Goal: Entertainment & Leisure: Browse casually

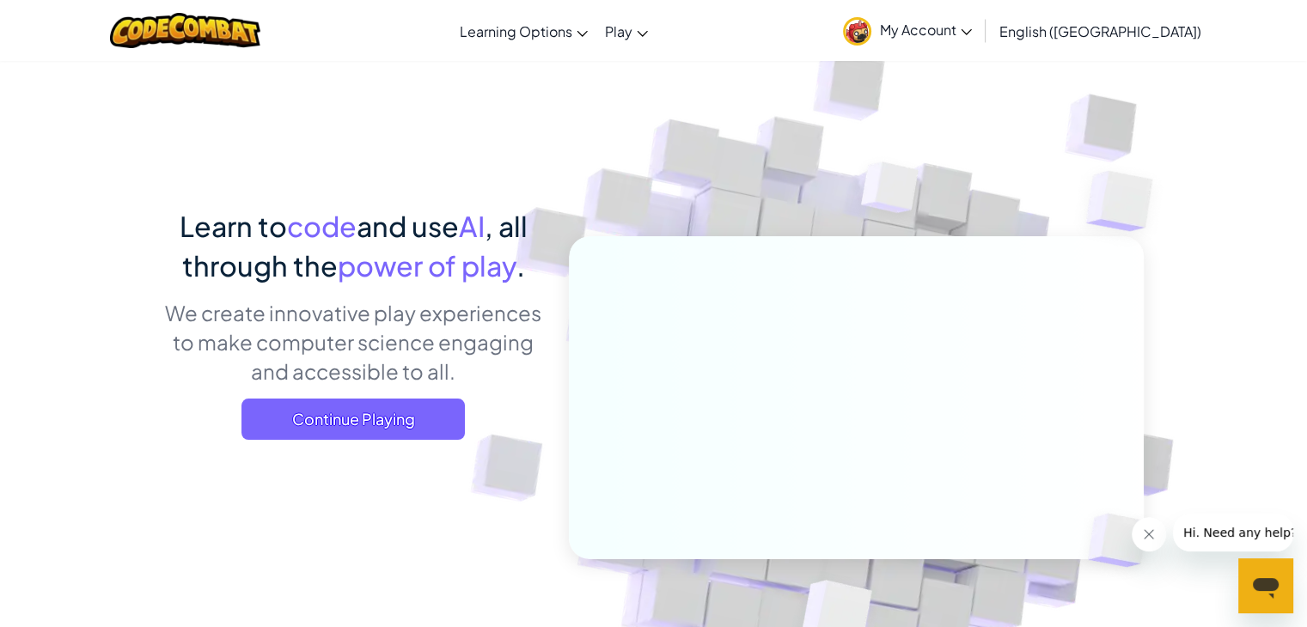
click at [972, 31] on span "My Account" at bounding box center [926, 30] width 92 height 18
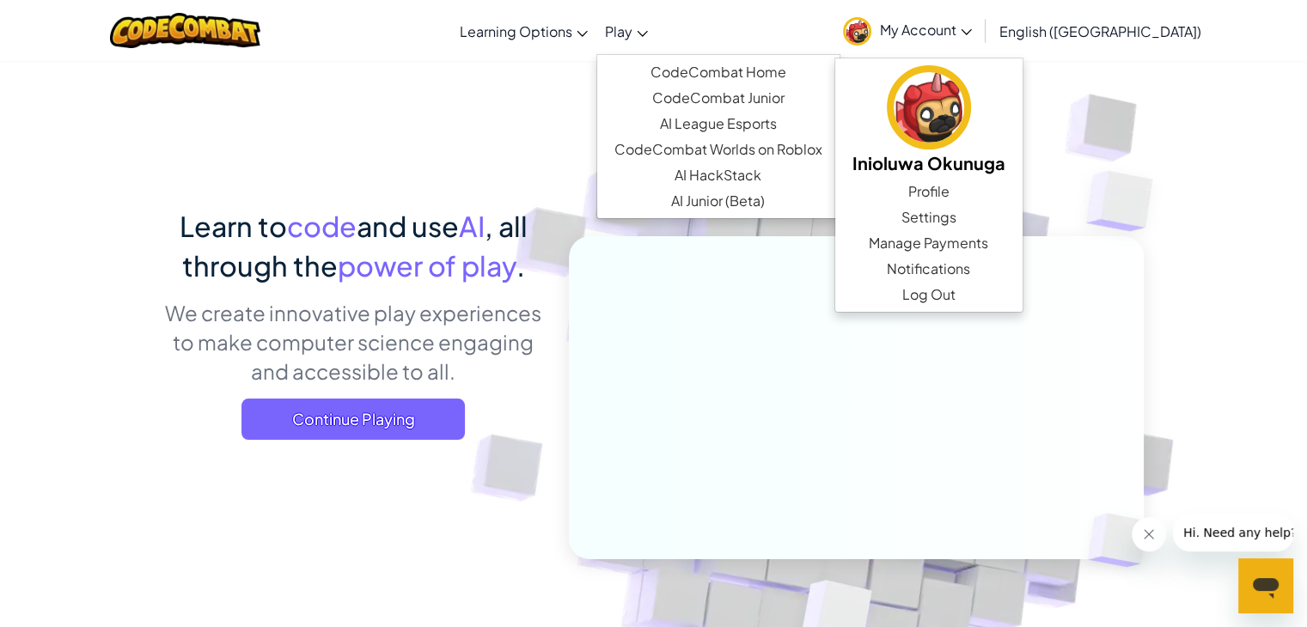
click at [656, 28] on link "Play" at bounding box center [626, 31] width 60 height 46
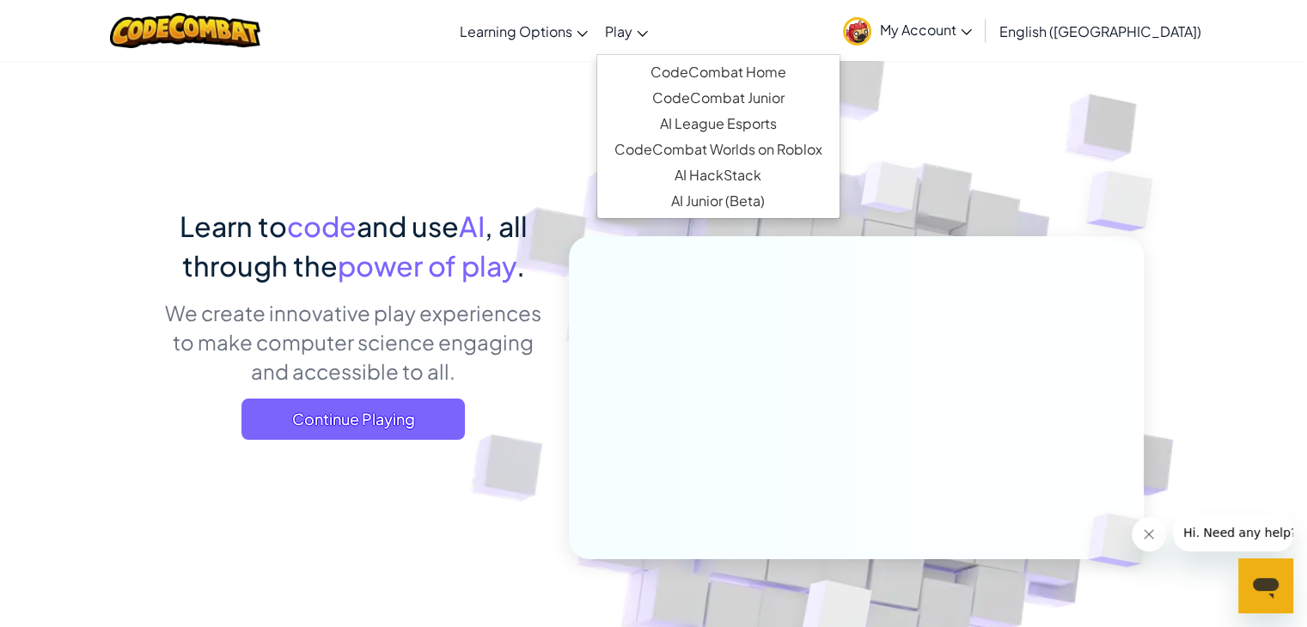
click at [656, 28] on link "Play" at bounding box center [626, 31] width 60 height 46
click at [632, 34] on span "Play" at bounding box center [618, 31] width 27 height 18
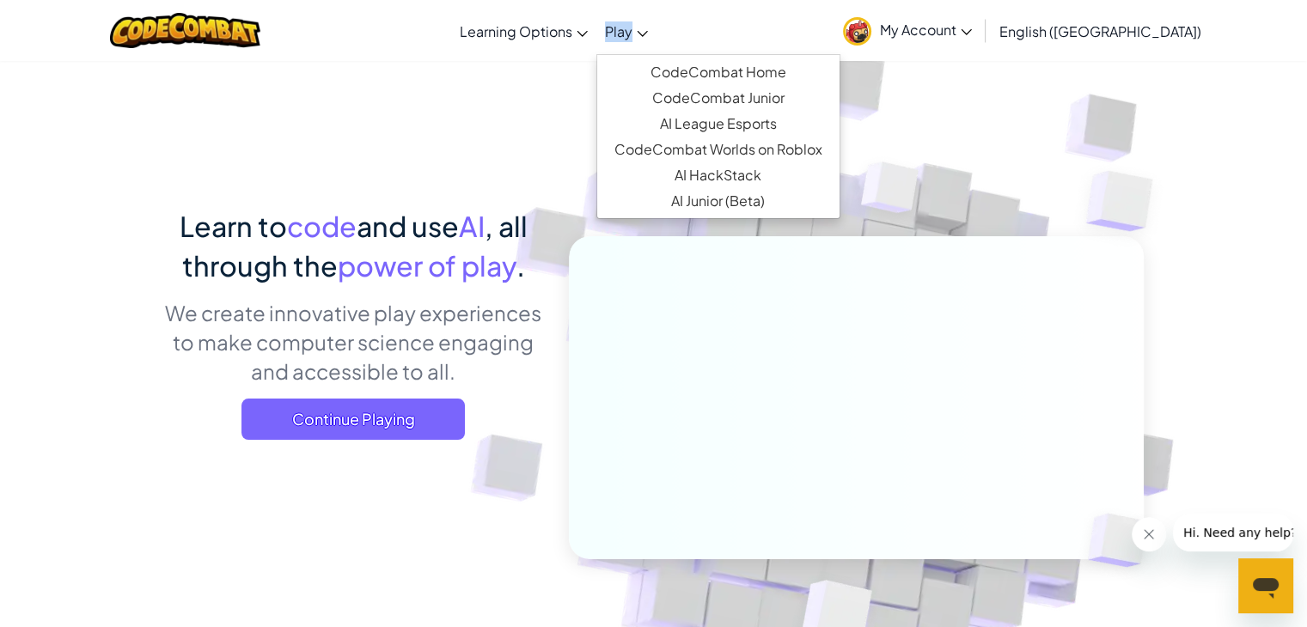
click at [632, 34] on span "Play" at bounding box center [618, 31] width 27 height 18
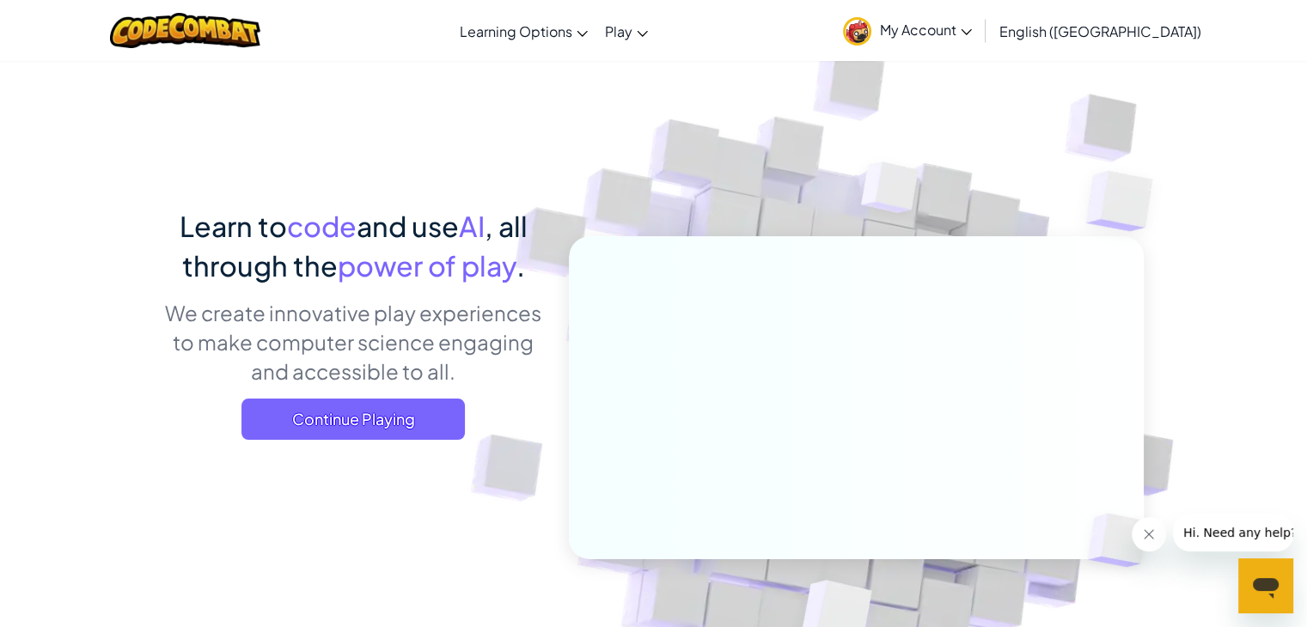
click at [731, 11] on div "Toggle navigation Learning Options Live Online Classes Premium Self-Paced Play …" at bounding box center [653, 30] width 1315 height 61
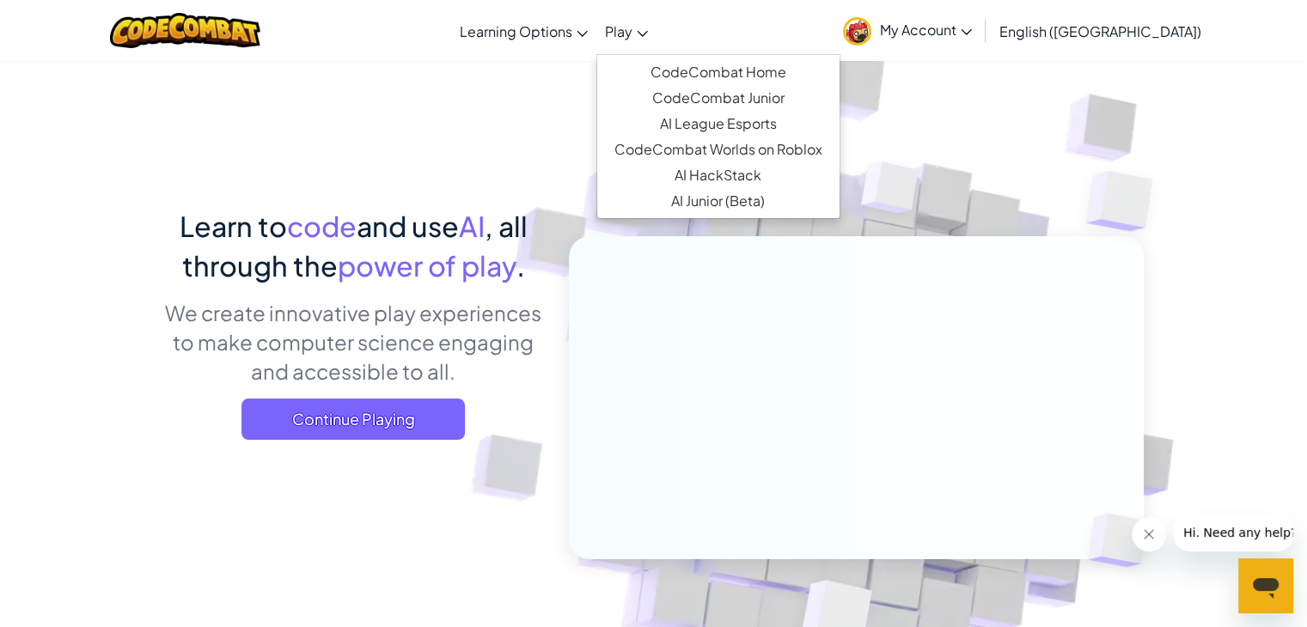
click at [656, 28] on link "Play" at bounding box center [626, 31] width 60 height 46
click at [746, 102] on link "CodeCombat Junior" at bounding box center [718, 98] width 242 height 26
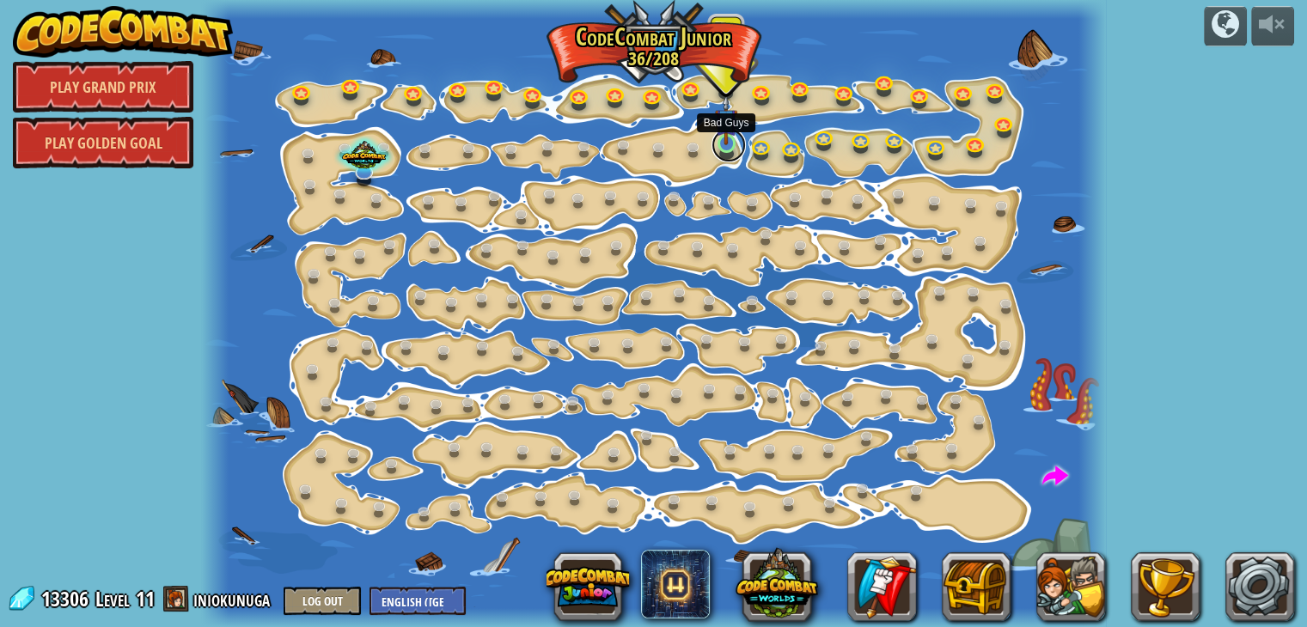
click at [728, 145] on link at bounding box center [728, 145] width 34 height 34
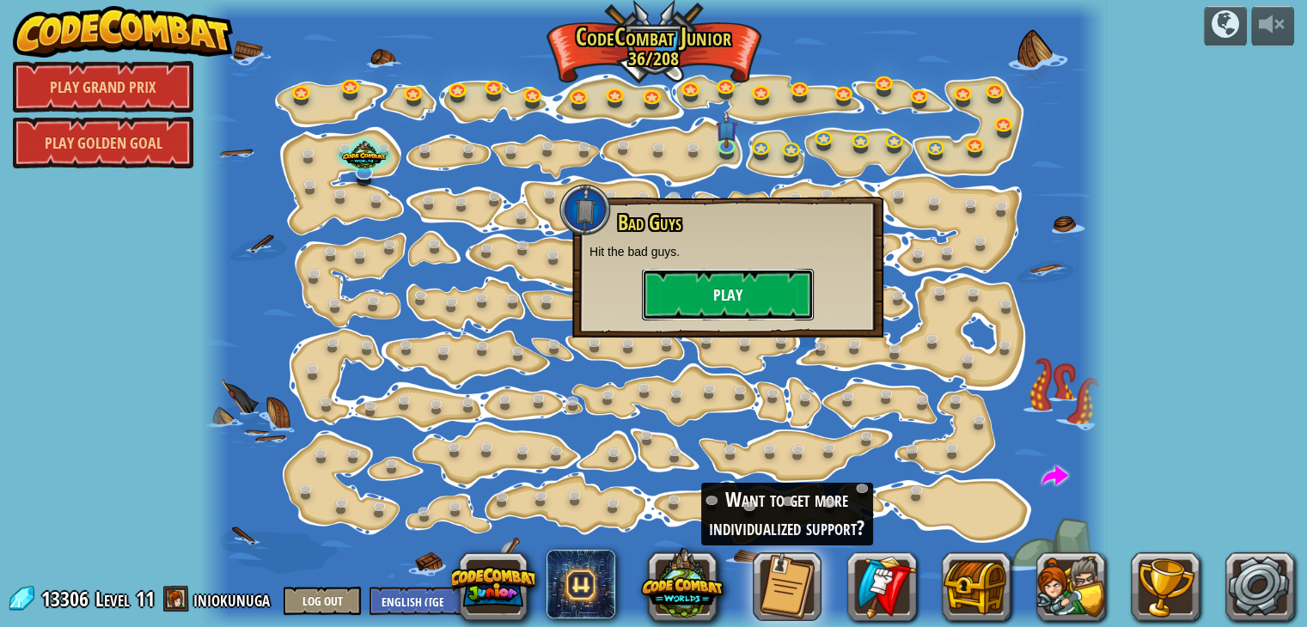
click at [728, 277] on button "Play" at bounding box center [728, 295] width 172 height 52
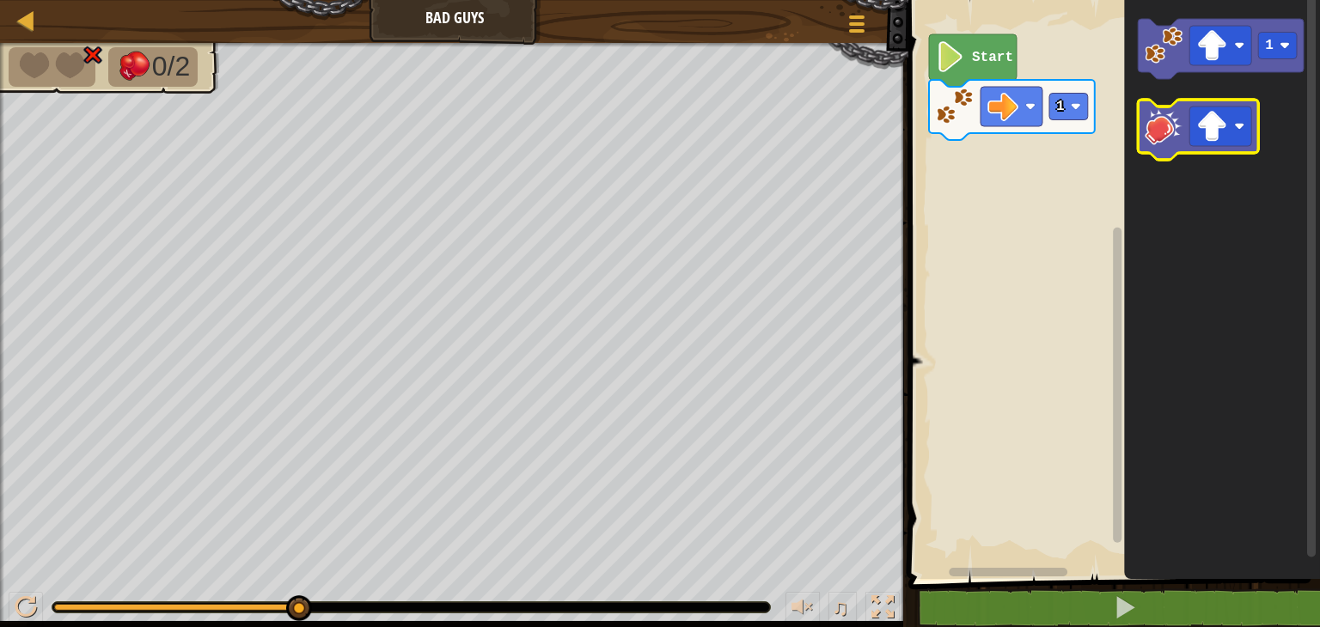
click at [1172, 121] on image "Blockly Workspace" at bounding box center [1163, 126] width 38 height 38
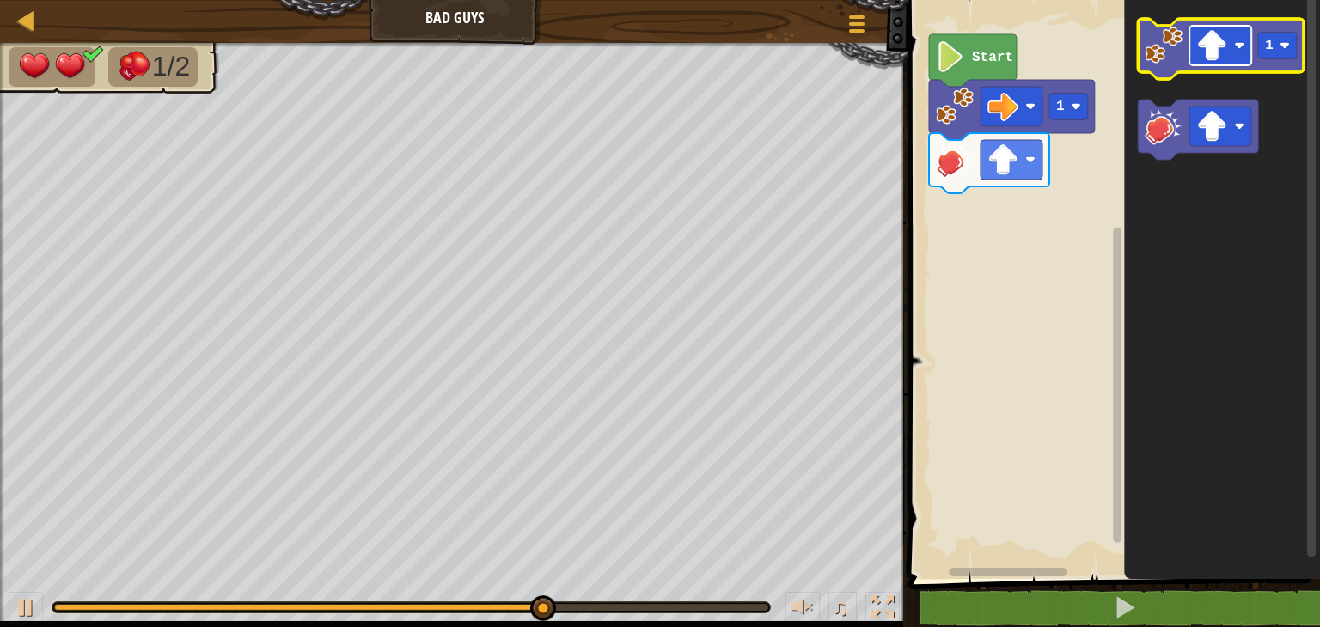
click at [1238, 40] on image "Blockly Workspace" at bounding box center [1239, 45] width 10 height 10
click at [1168, 51] on image "Blockly Workspace" at bounding box center [1163, 46] width 38 height 38
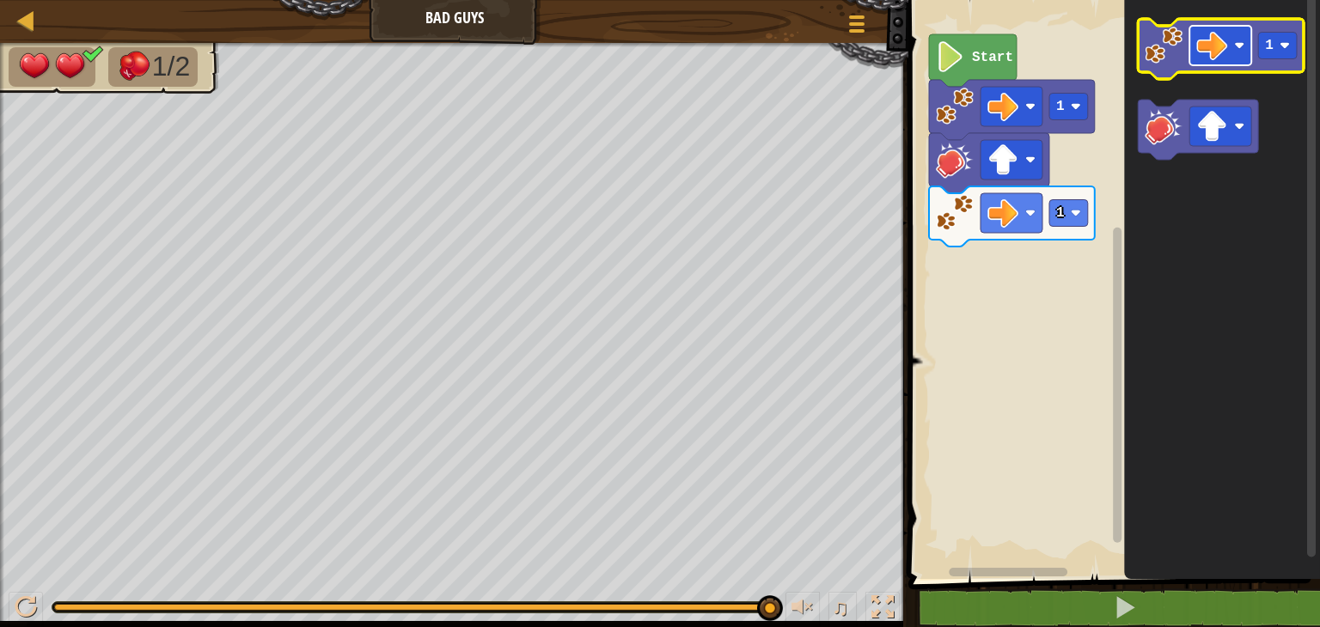
click at [1238, 40] on image "Blockly Workspace" at bounding box center [1239, 45] width 10 height 10
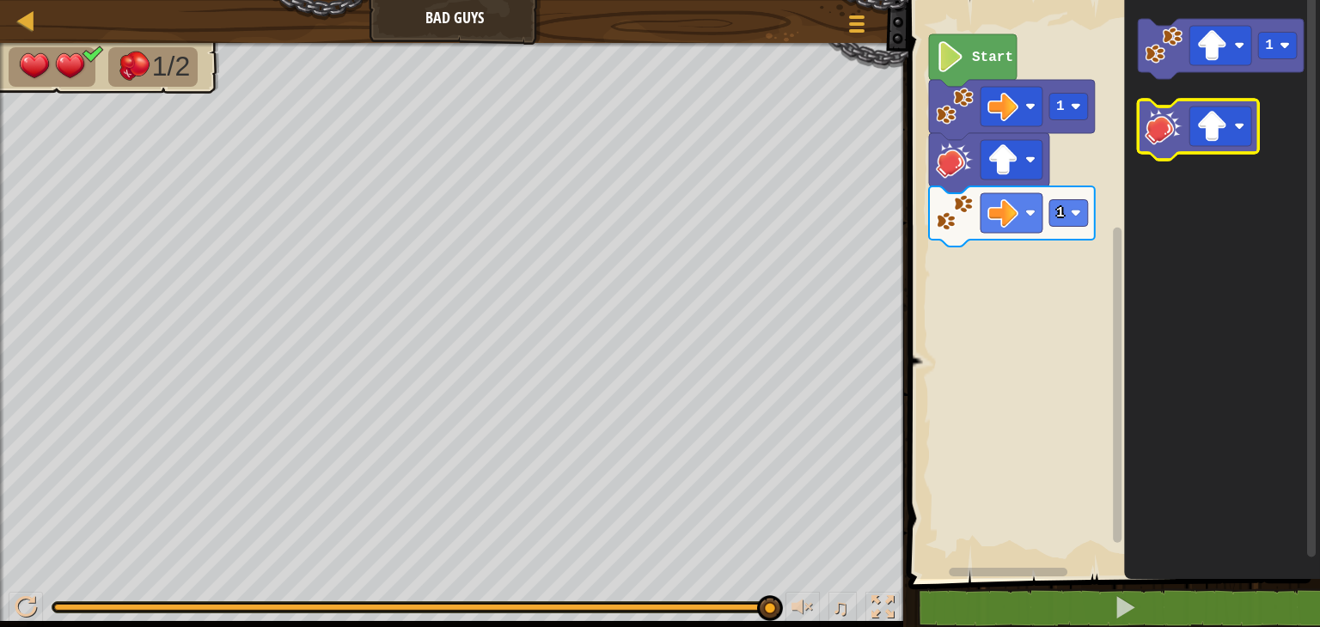
click at [1173, 134] on image "Blockly Workspace" at bounding box center [1163, 126] width 38 height 38
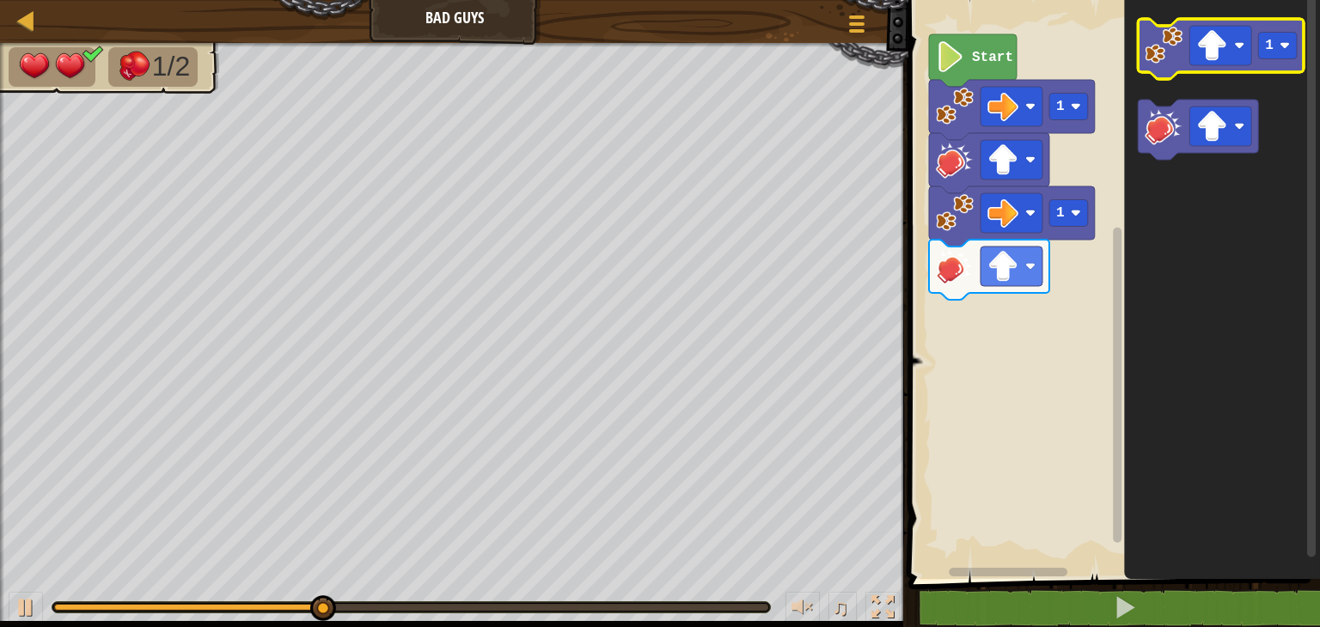
click at [1168, 67] on icon "Blockly Workspace" at bounding box center [1220, 49] width 166 height 60
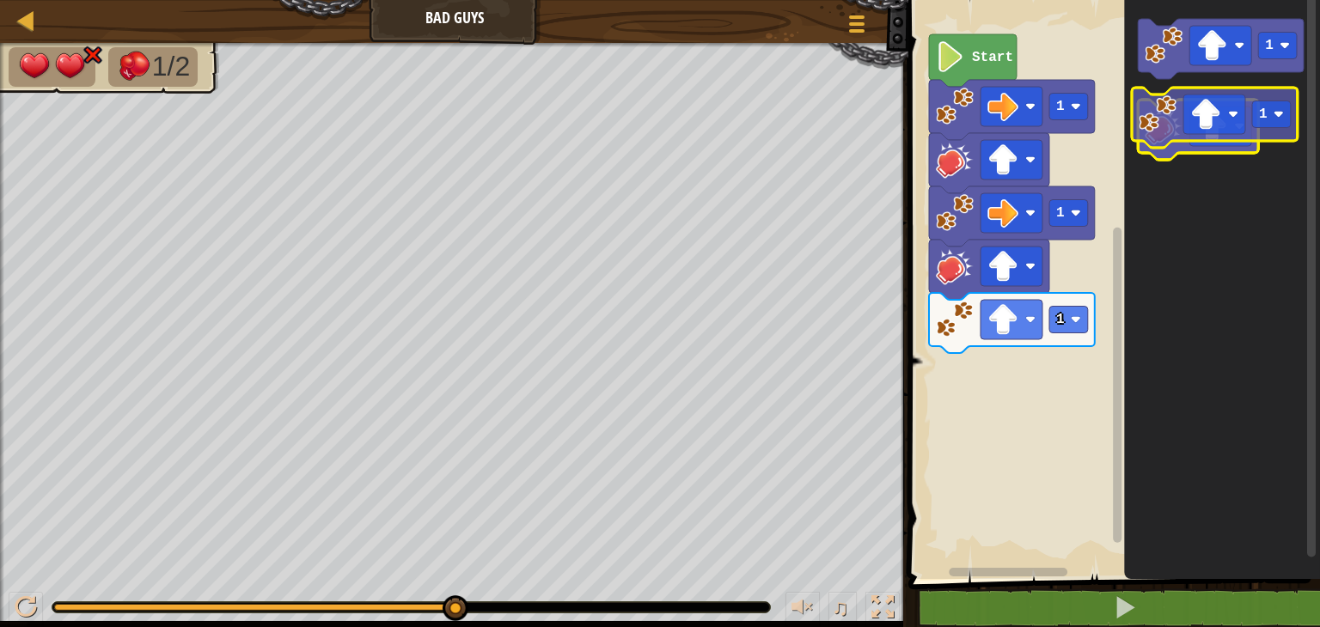
click at [1162, 135] on g "1" at bounding box center [1220, 89] width 166 height 141
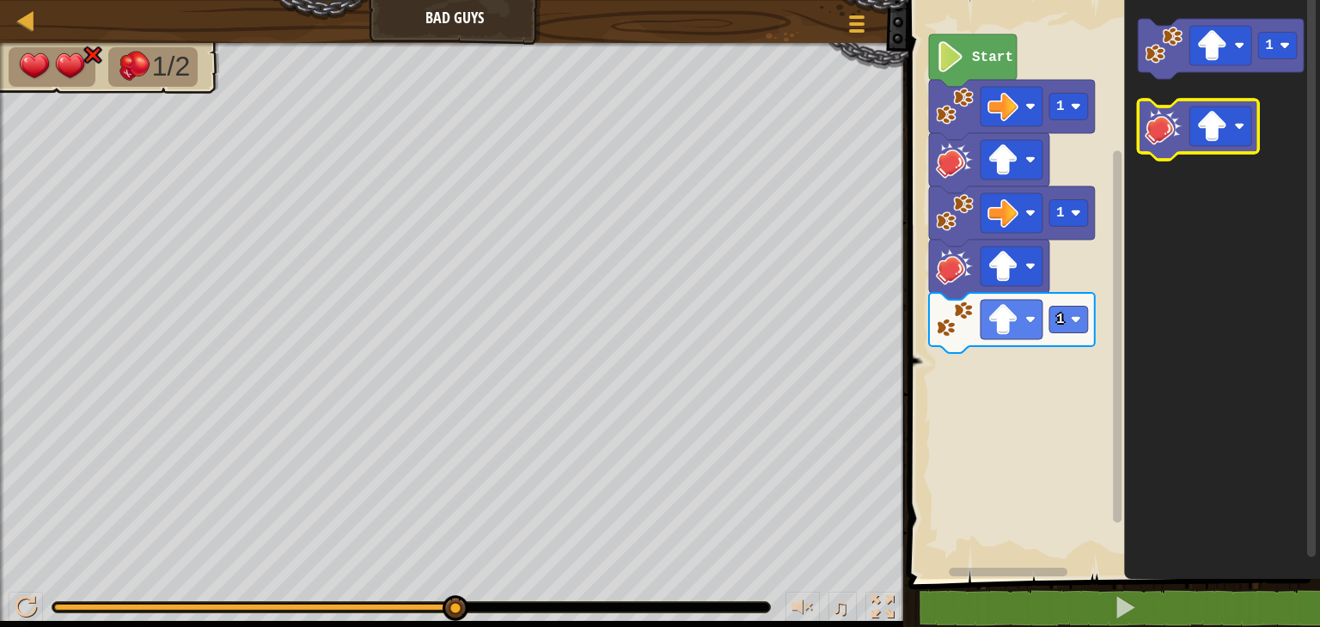
click at [1162, 135] on image "Blockly Workspace" at bounding box center [1163, 126] width 38 height 38
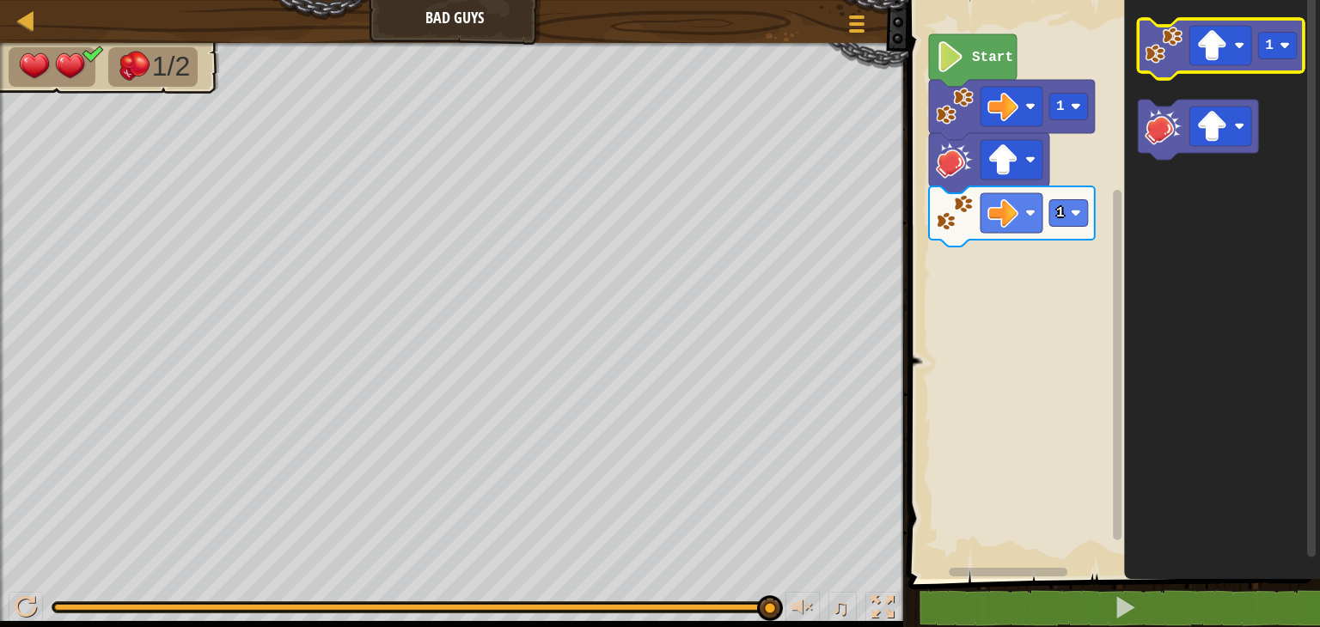
click at [1158, 47] on image "Blockly Workspace" at bounding box center [1163, 46] width 38 height 38
click at [1242, 42] on image "Blockly Workspace" at bounding box center [1239, 45] width 10 height 10
click at [1172, 49] on image "Blockly Workspace" at bounding box center [1163, 46] width 38 height 38
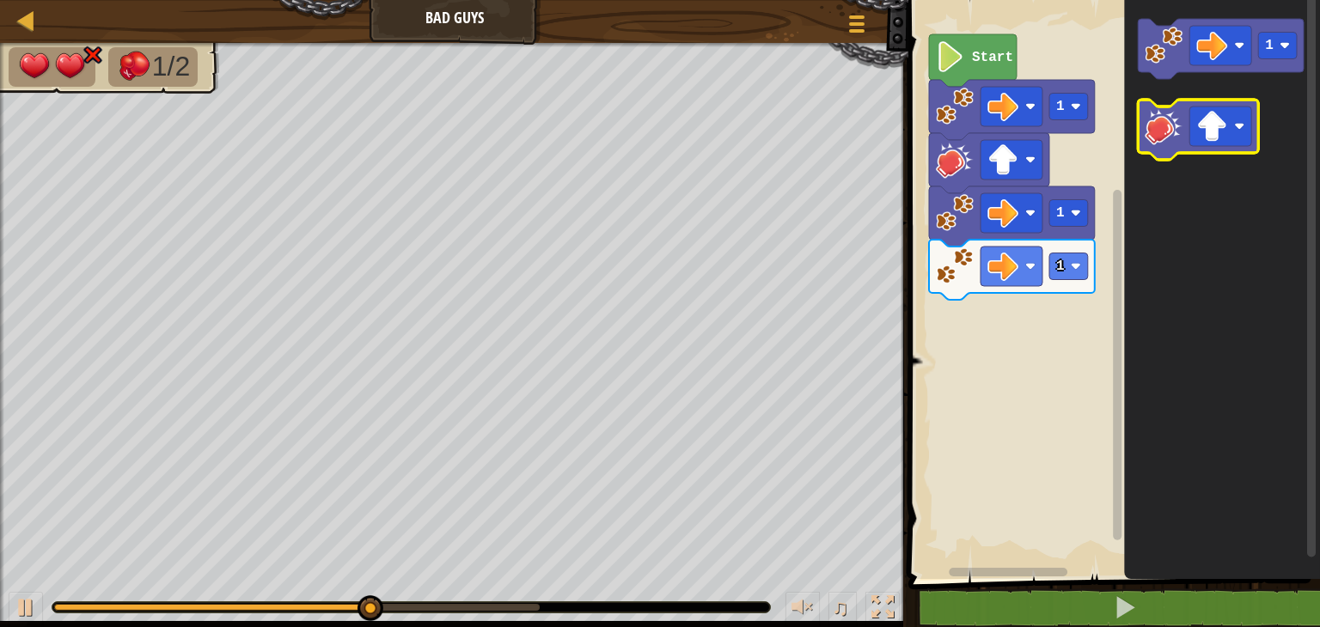
click at [1152, 127] on image "Blockly Workspace" at bounding box center [1163, 126] width 38 height 38
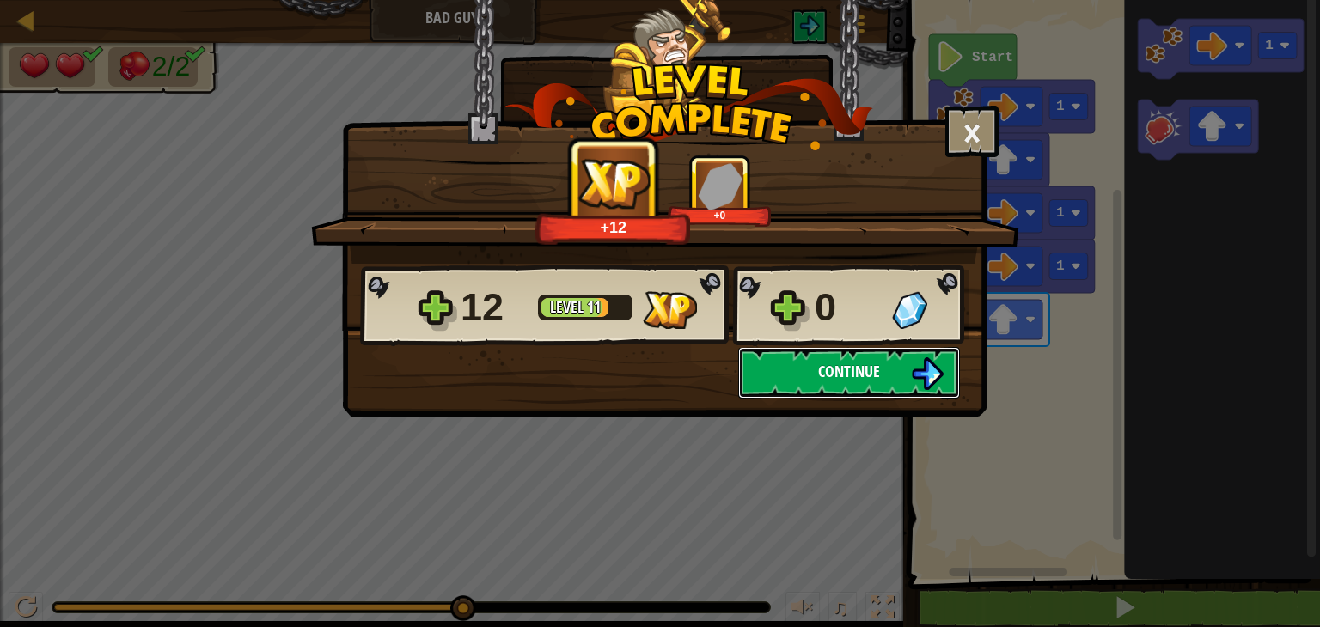
click at [845, 365] on span "Continue" at bounding box center [849, 371] width 62 height 21
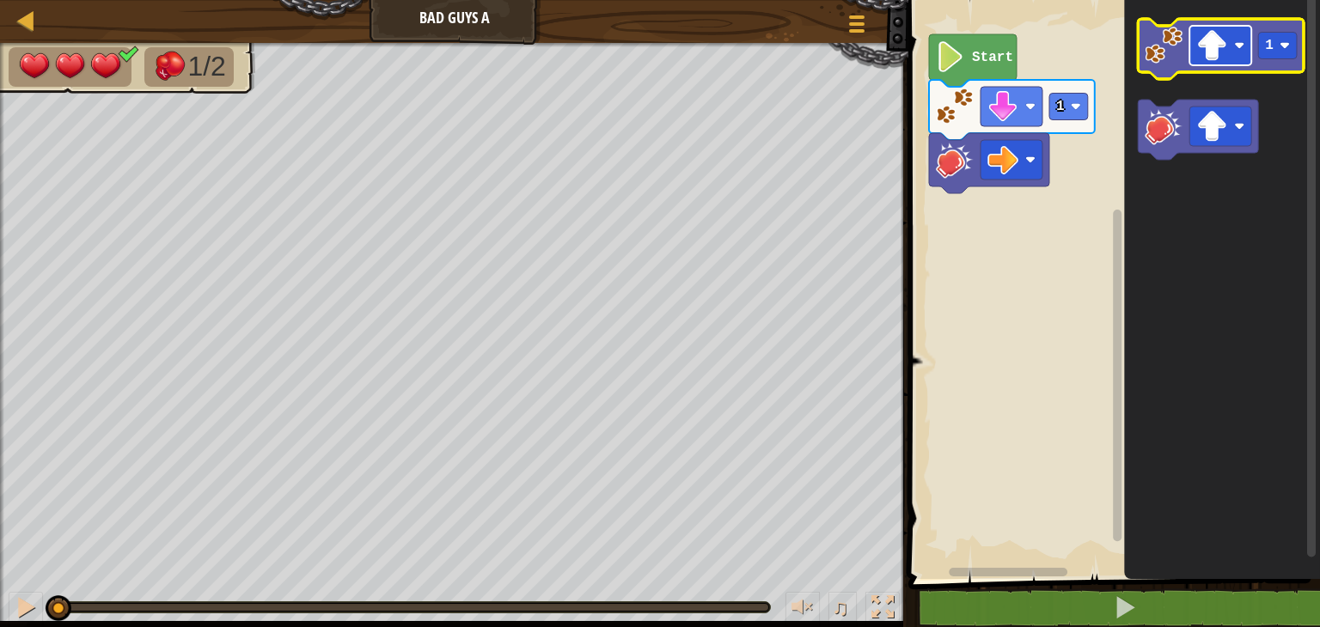
click at [1238, 44] on image "Blockly Workspace" at bounding box center [1239, 45] width 10 height 10
click at [1289, 52] on rect "Blockly Workspace" at bounding box center [1277, 46] width 39 height 27
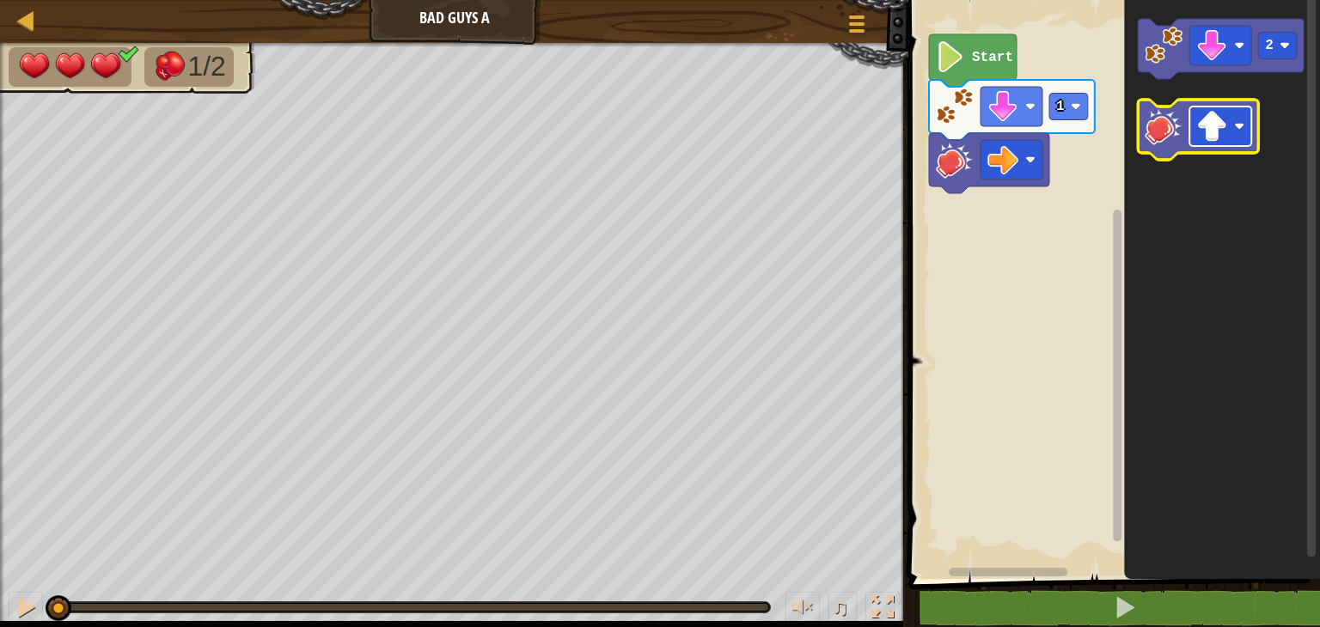
click at [1240, 121] on image "Blockly Workspace" at bounding box center [1239, 126] width 10 height 10
click at [1161, 133] on image "Blockly Workspace" at bounding box center [1163, 126] width 38 height 38
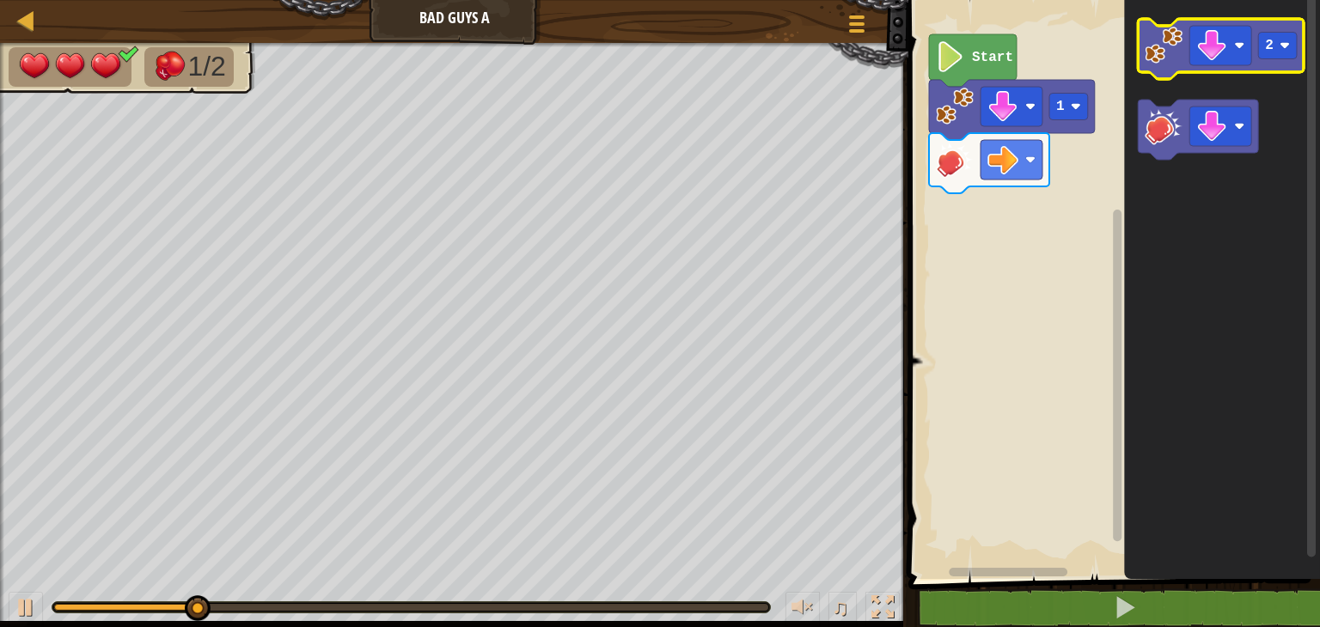
click at [1171, 50] on image "Blockly Workspace" at bounding box center [1163, 46] width 38 height 38
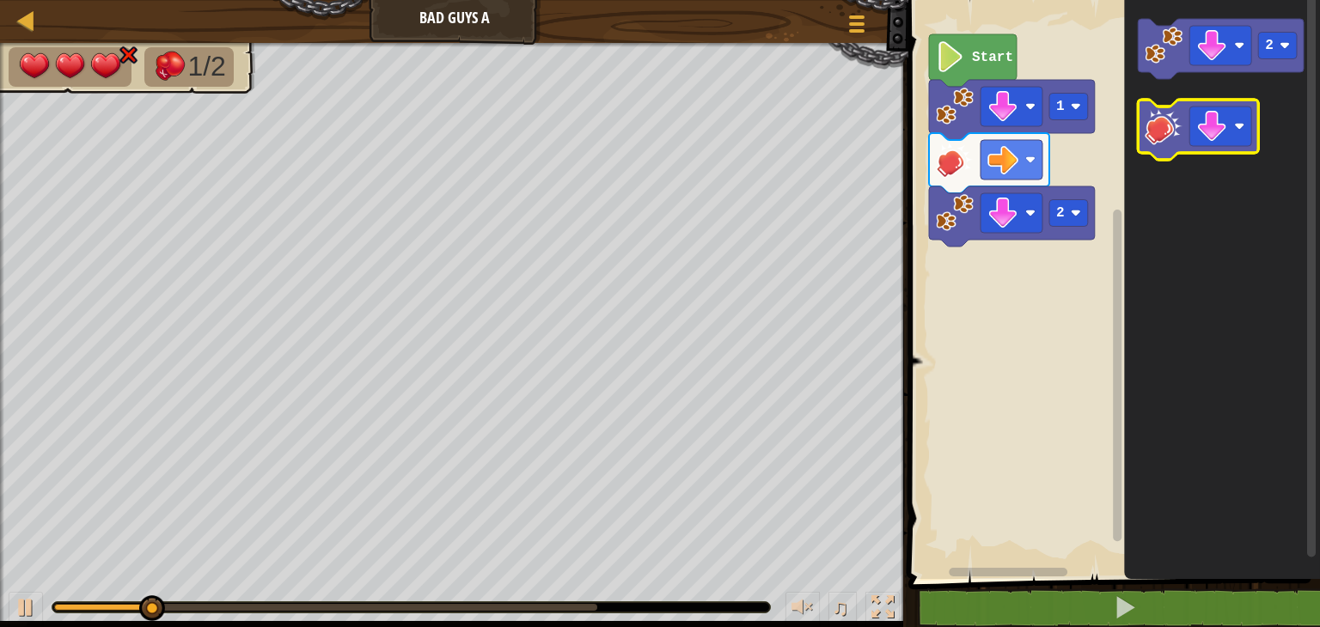
click at [1172, 128] on image "Blockly Workspace" at bounding box center [1163, 126] width 38 height 38
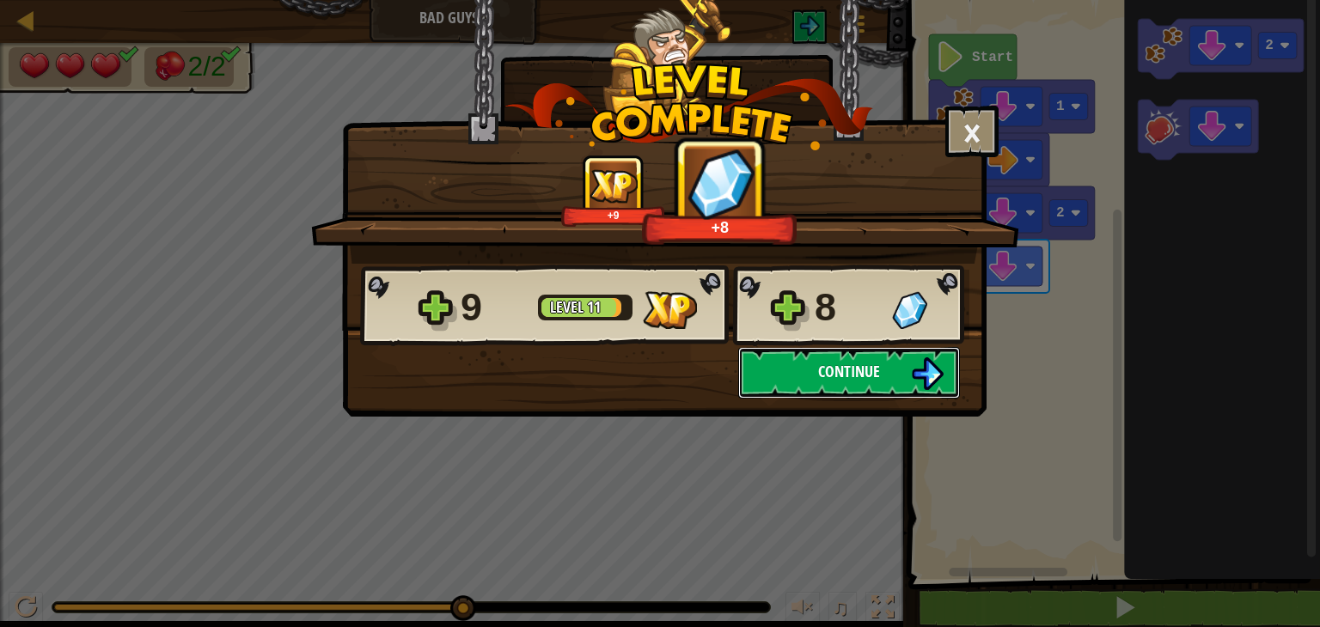
click at [873, 379] on span "Continue" at bounding box center [849, 371] width 62 height 21
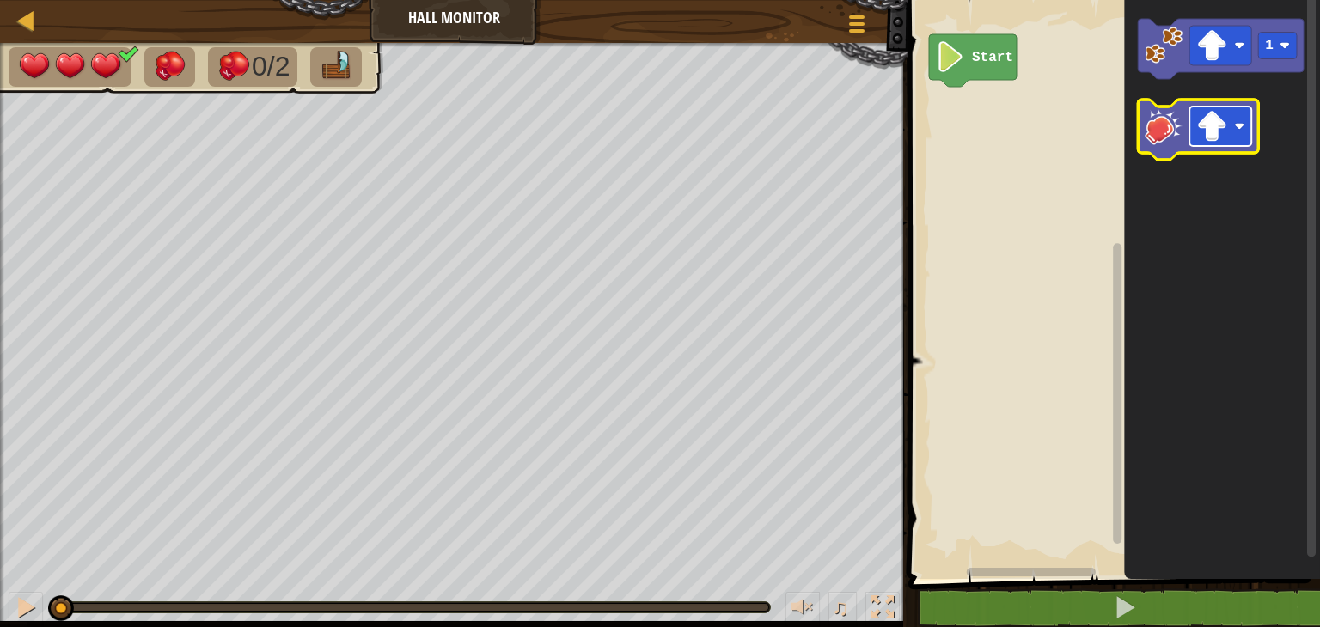
click at [1234, 121] on rect "Blockly Workspace" at bounding box center [1220, 127] width 62 height 40
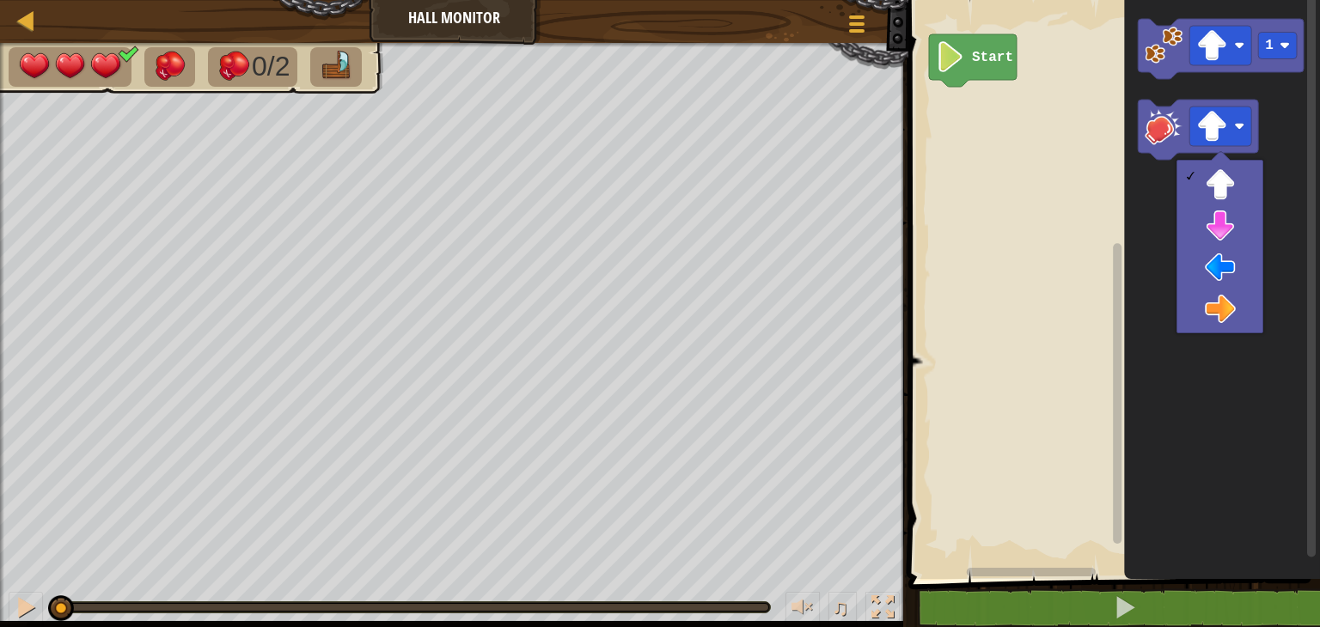
click at [1258, 313] on div at bounding box center [1219, 247] width 87 height 174
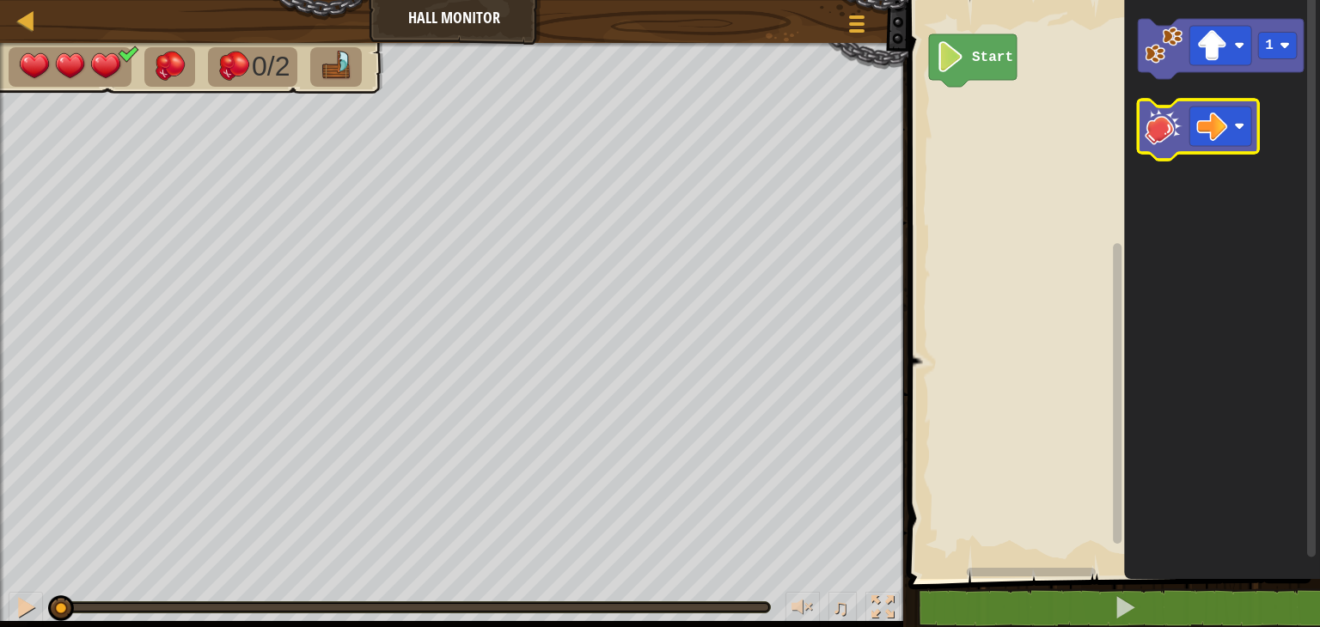
click at [1161, 122] on image "Blockly Workspace" at bounding box center [1163, 126] width 38 height 38
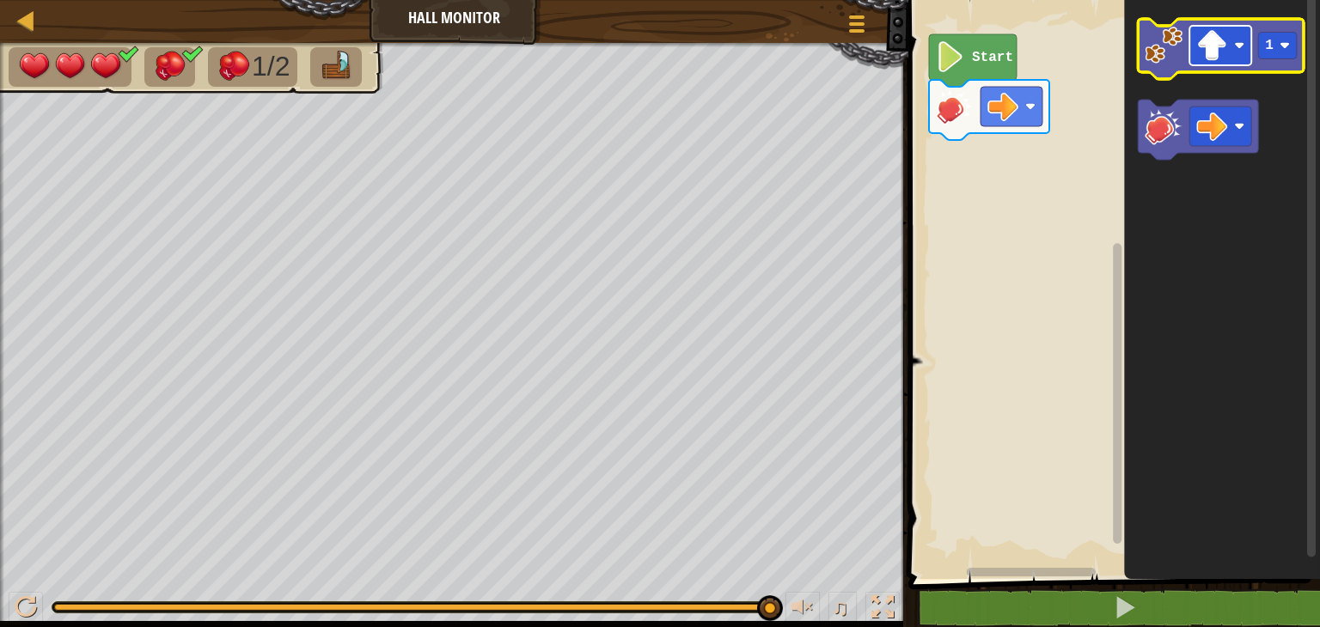
click at [1237, 44] on image "Blockly Workspace" at bounding box center [1239, 45] width 10 height 10
click at [1177, 46] on image "Blockly Workspace" at bounding box center [1163, 46] width 38 height 38
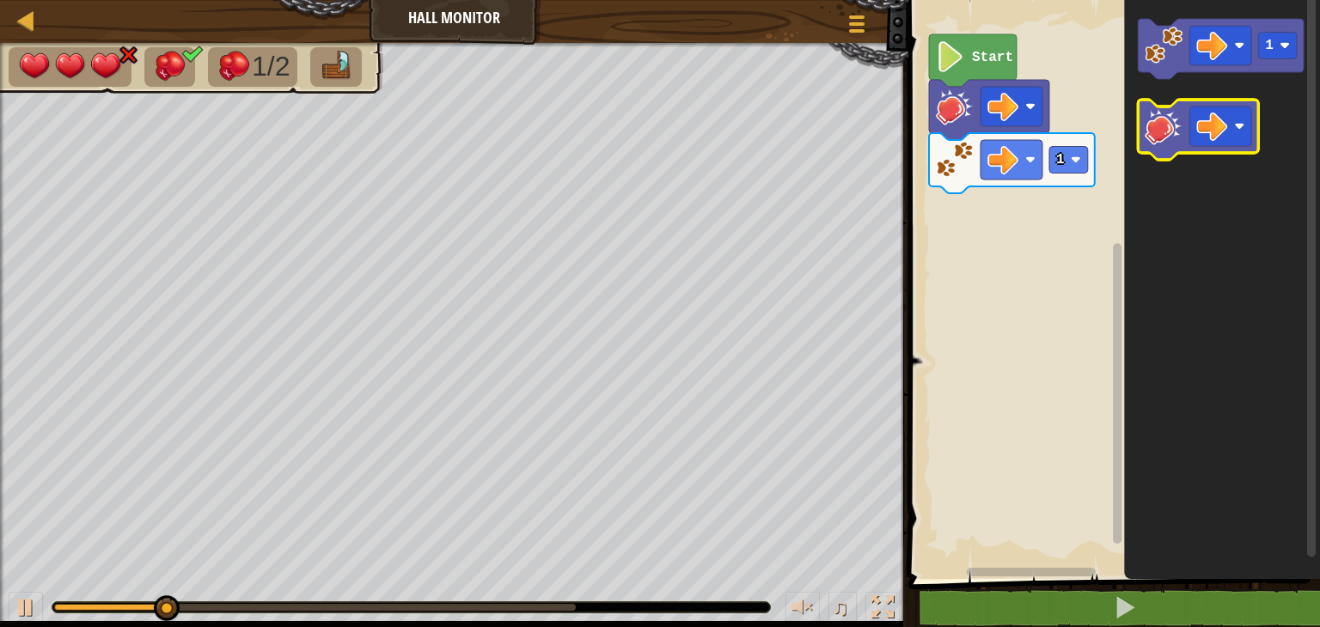
click at [1161, 132] on image "Blockly Workspace" at bounding box center [1163, 126] width 38 height 38
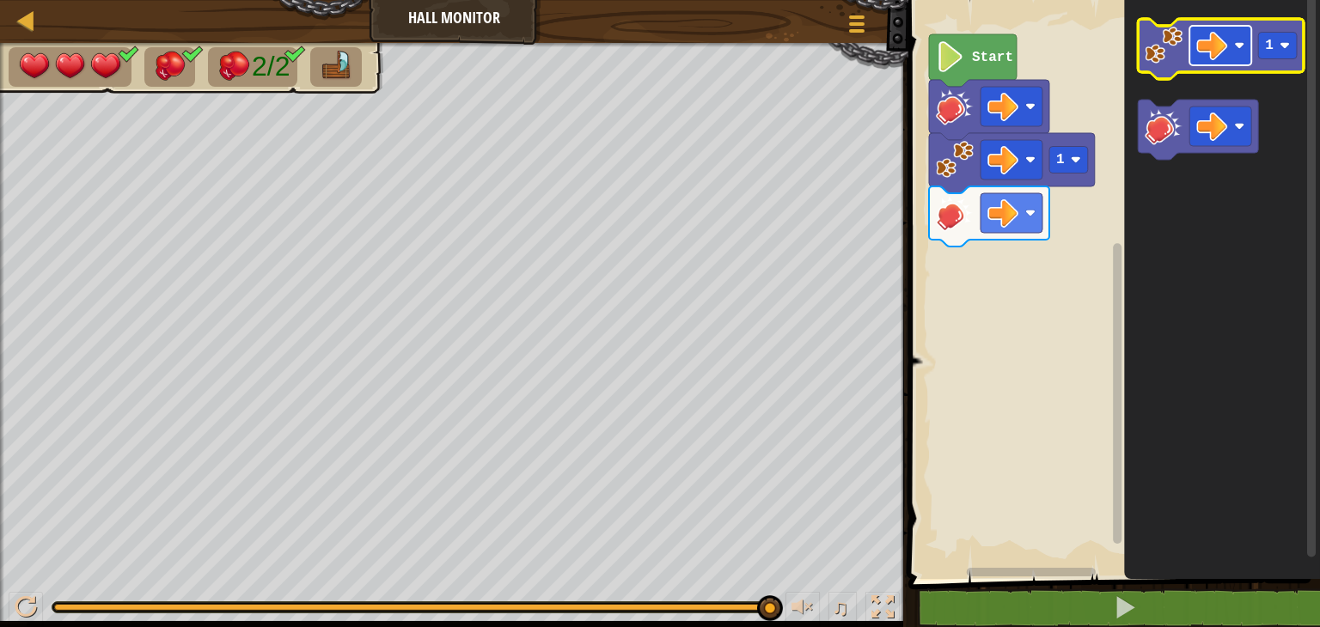
click at [1196, 56] on image "Blockly Workspace" at bounding box center [1211, 45] width 31 height 31
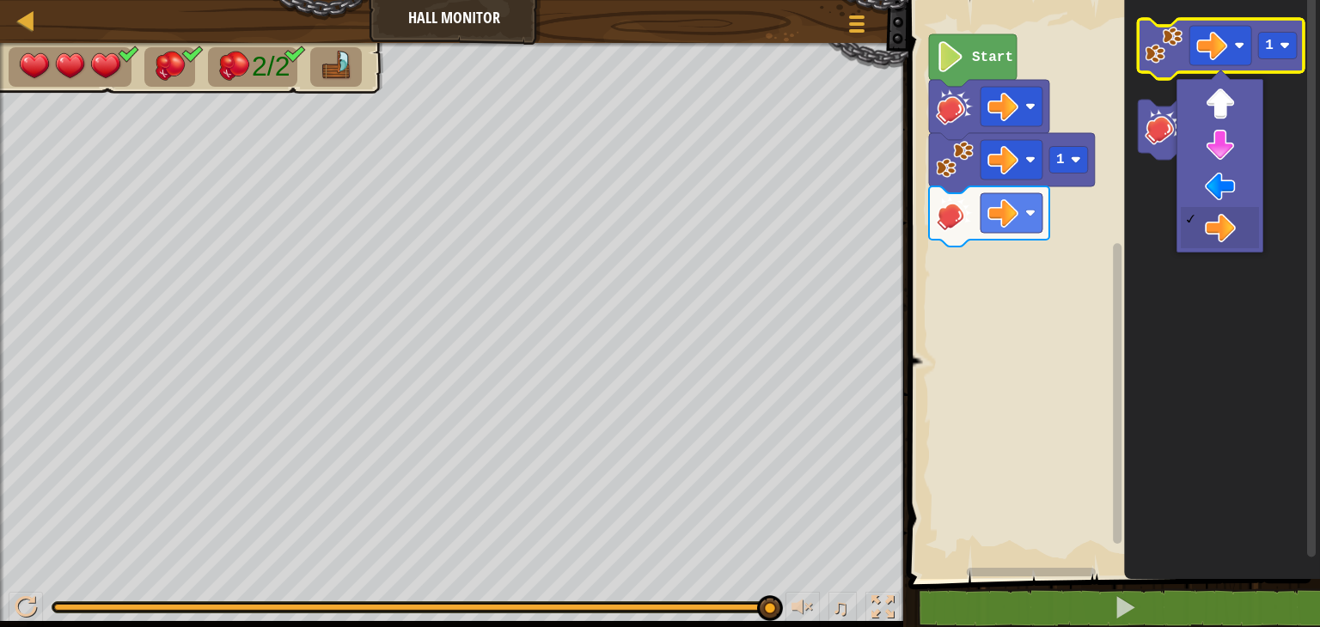
click at [1168, 65] on icon "Blockly Workspace" at bounding box center [1220, 49] width 166 height 60
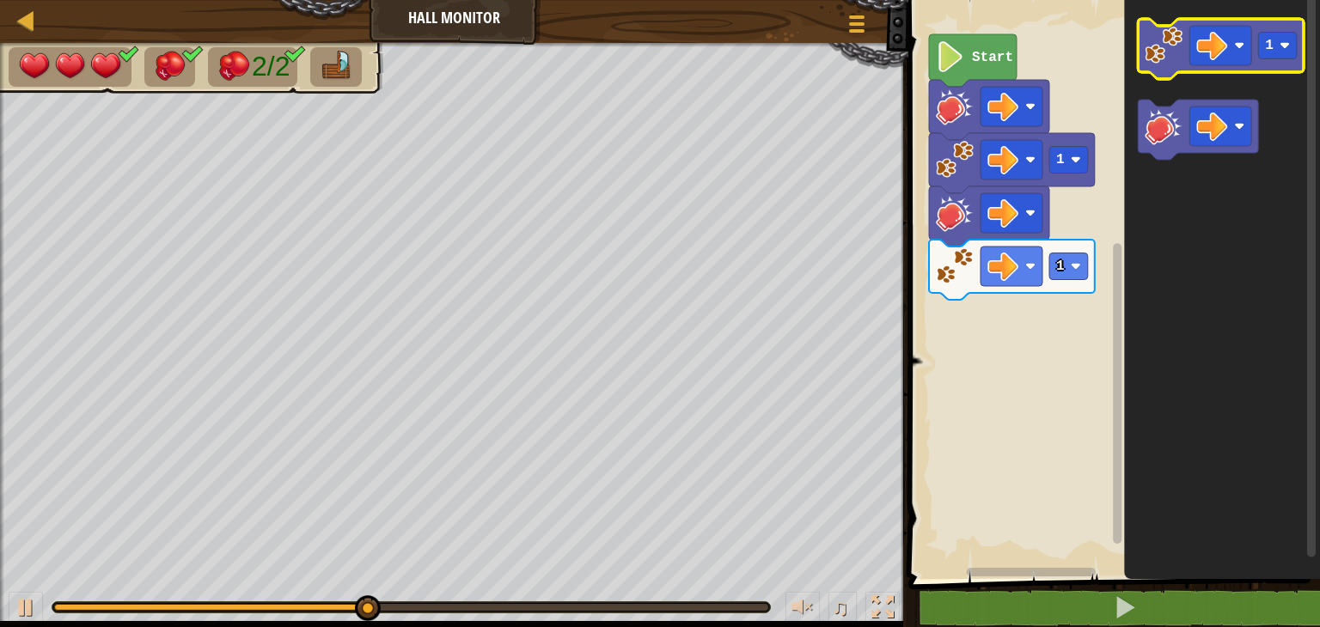
click at [1186, 66] on icon "Blockly Workspace" at bounding box center [1220, 49] width 166 height 60
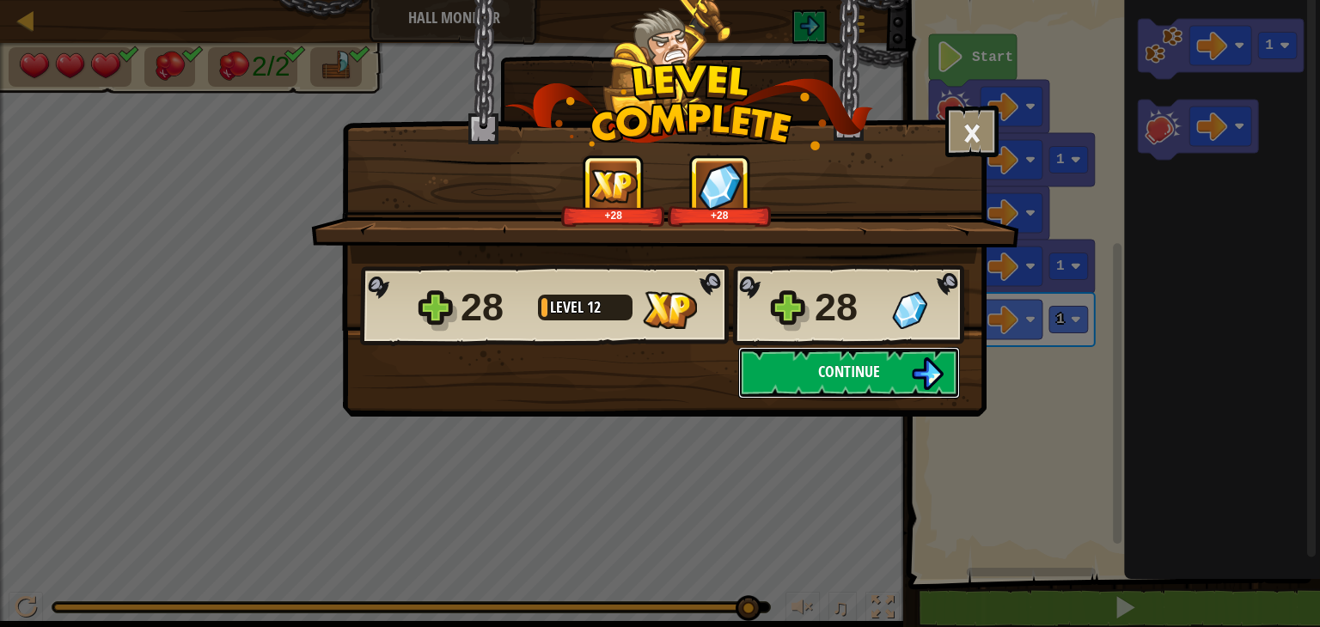
click at [904, 364] on button "Continue" at bounding box center [849, 373] width 222 height 52
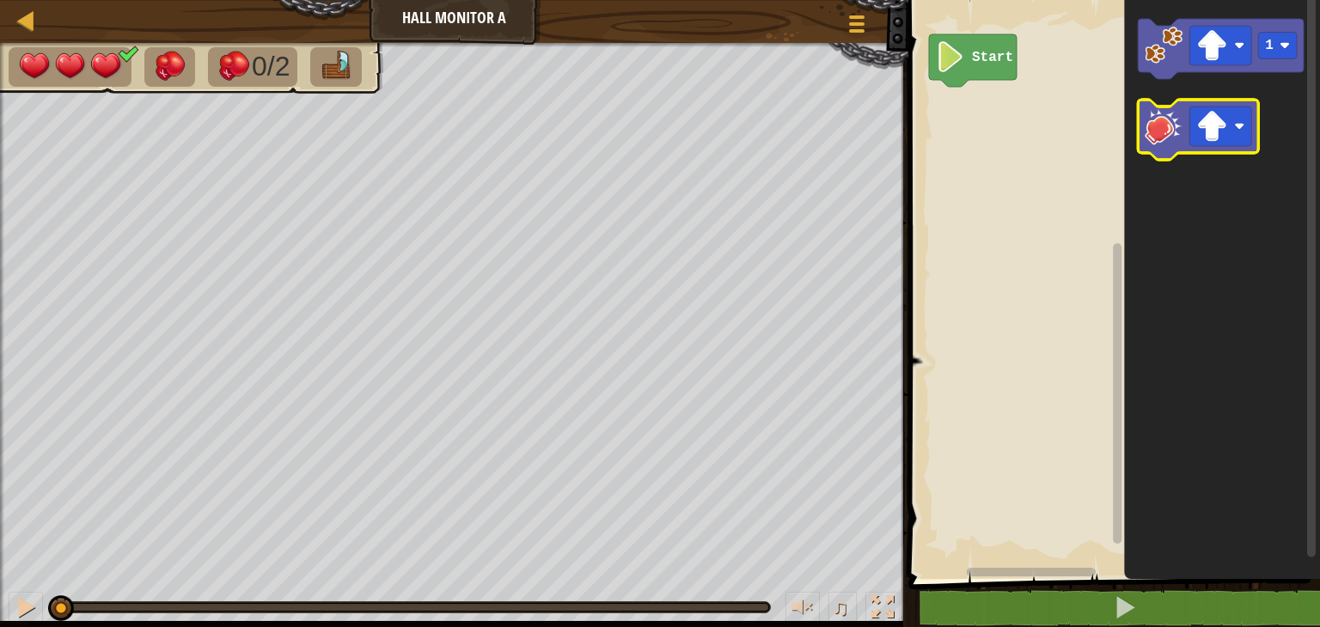
click at [1153, 145] on icon "Blockly Workspace" at bounding box center [1197, 130] width 120 height 60
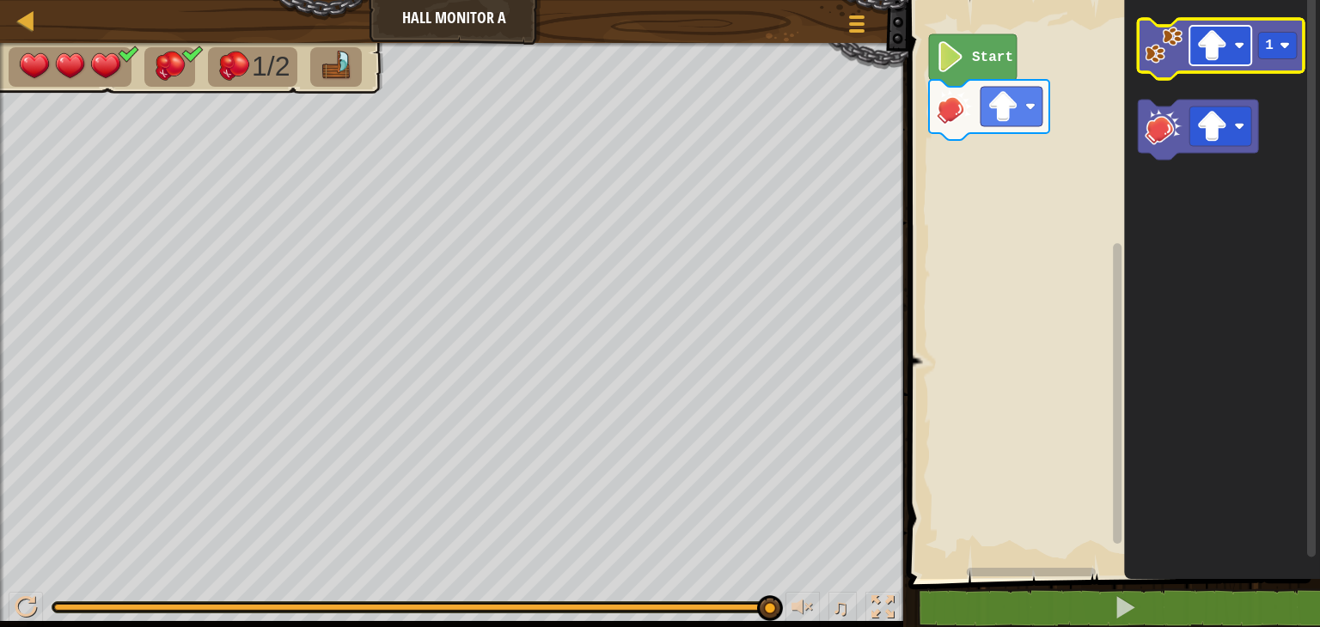
click at [1246, 46] on rect "Blockly Workspace" at bounding box center [1220, 46] width 62 height 40
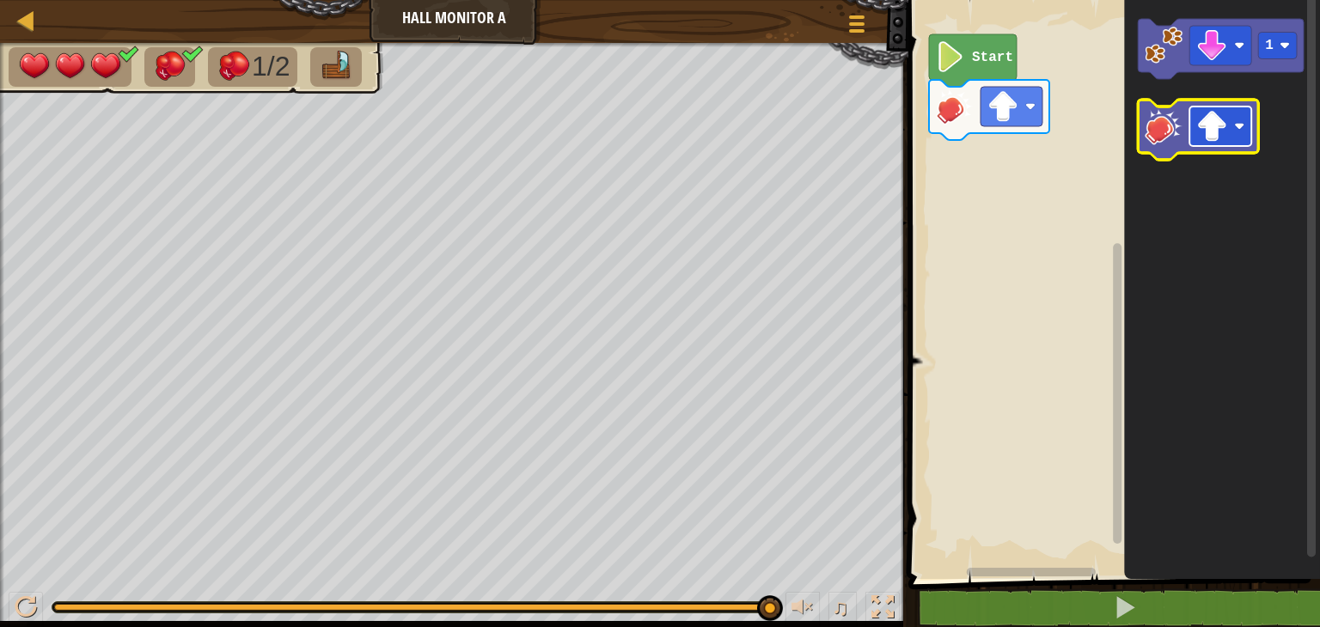
click at [1244, 113] on rect "Blockly Workspace" at bounding box center [1220, 127] width 62 height 40
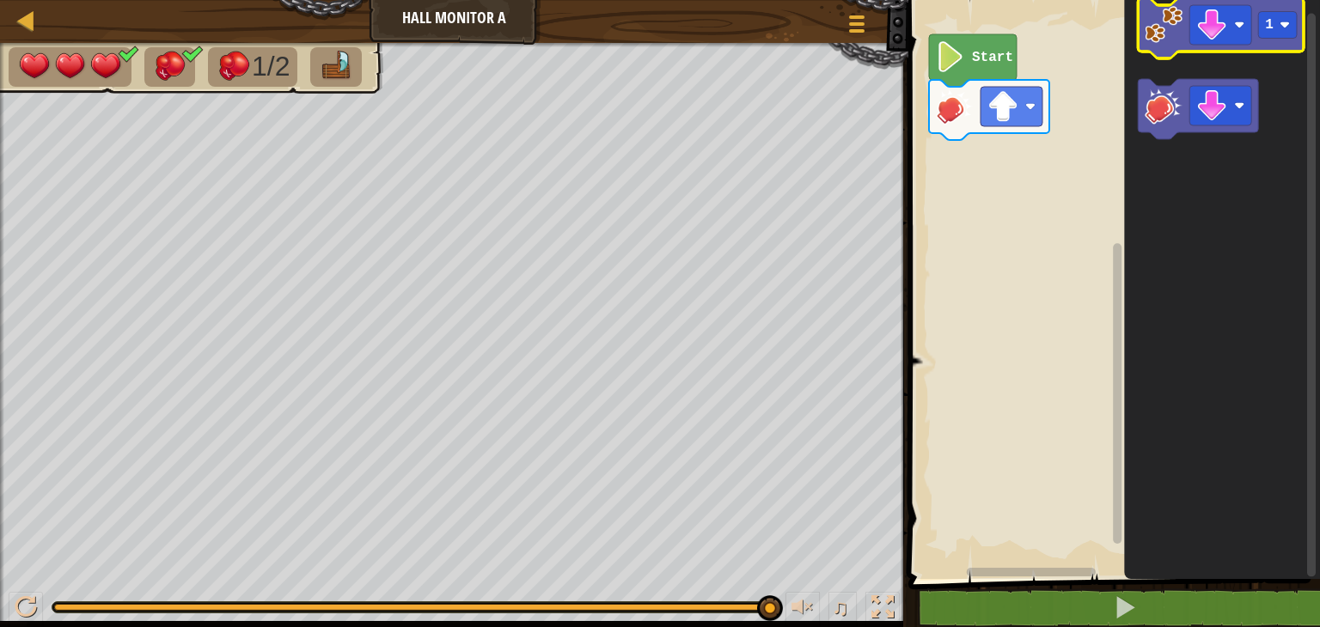
click at [1160, 25] on image "Blockly Workspace" at bounding box center [1163, 25] width 38 height 38
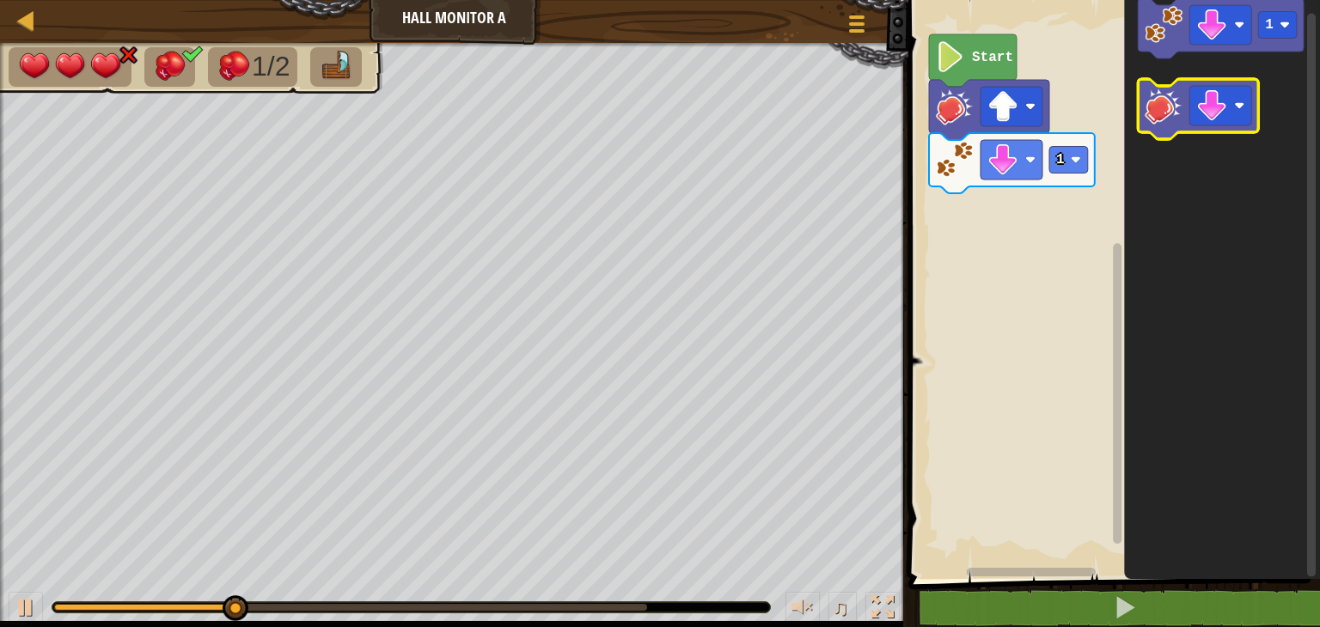
click at [1168, 104] on image "Blockly Workspace" at bounding box center [1163, 106] width 38 height 38
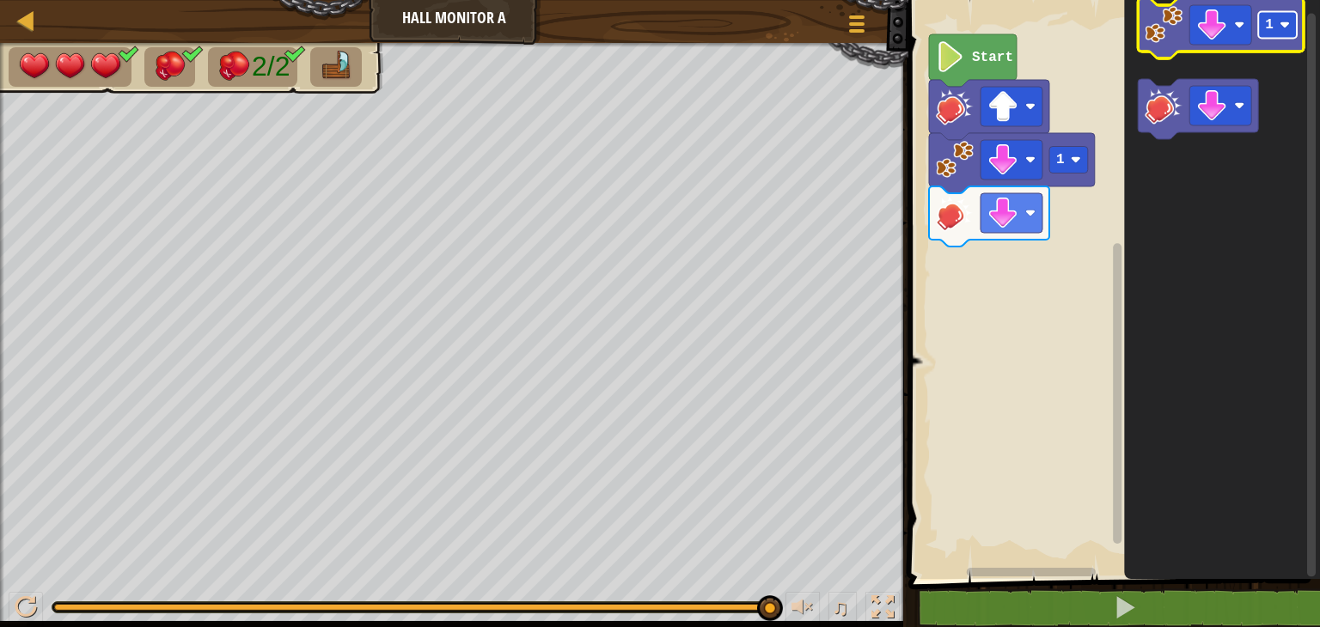
click at [1293, 18] on rect "Blockly Workspace" at bounding box center [1277, 25] width 39 height 27
click at [1167, 41] on image "Blockly Workspace" at bounding box center [1163, 25] width 38 height 38
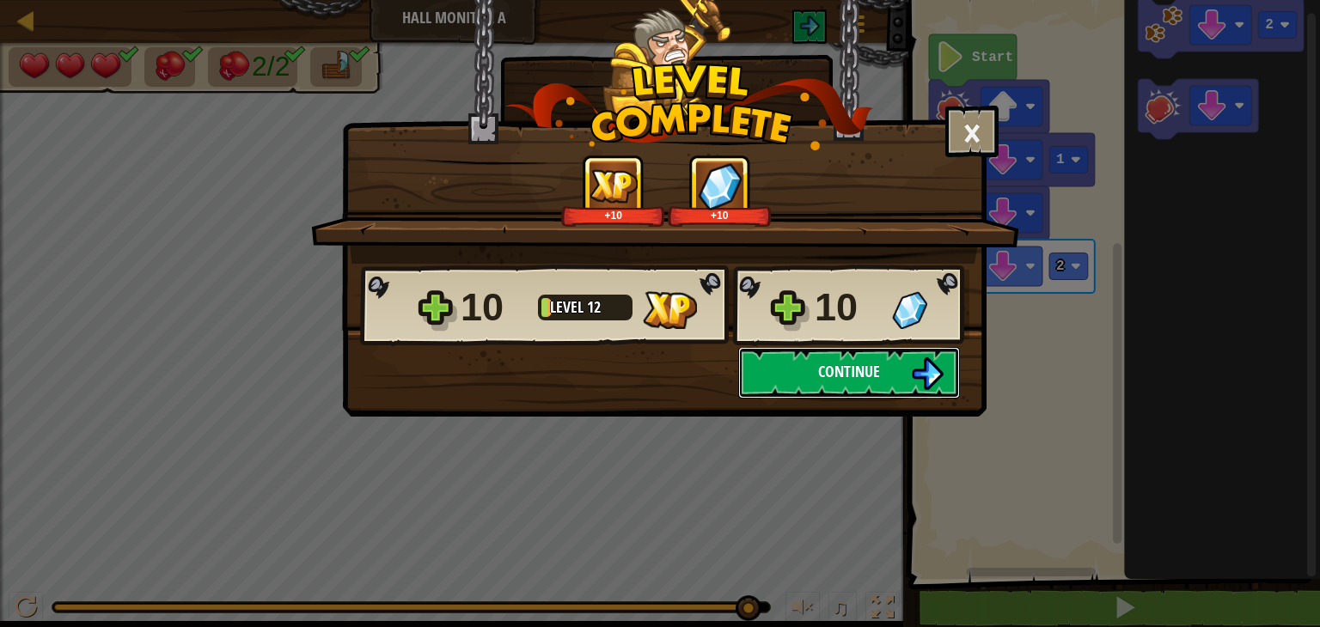
click at [919, 348] on button "Continue" at bounding box center [849, 373] width 222 height 52
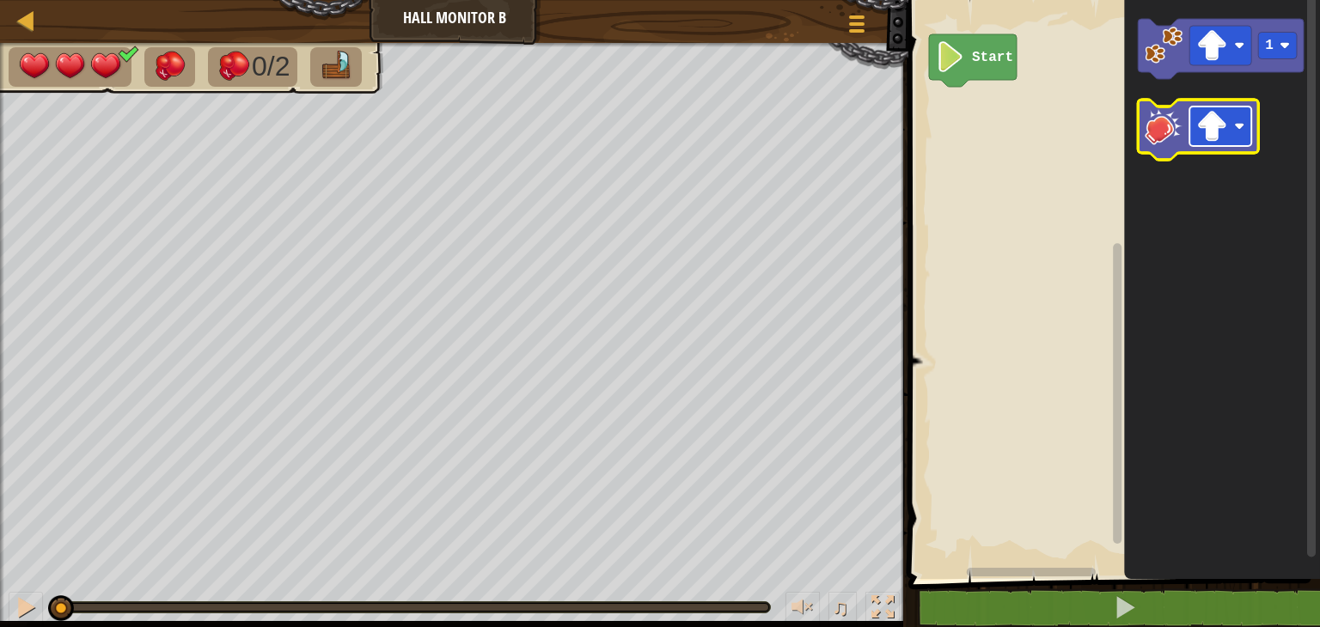
click at [1237, 118] on rect "Blockly Workspace" at bounding box center [1220, 127] width 62 height 40
click at [1168, 126] on image "Blockly Workspace" at bounding box center [1163, 126] width 38 height 38
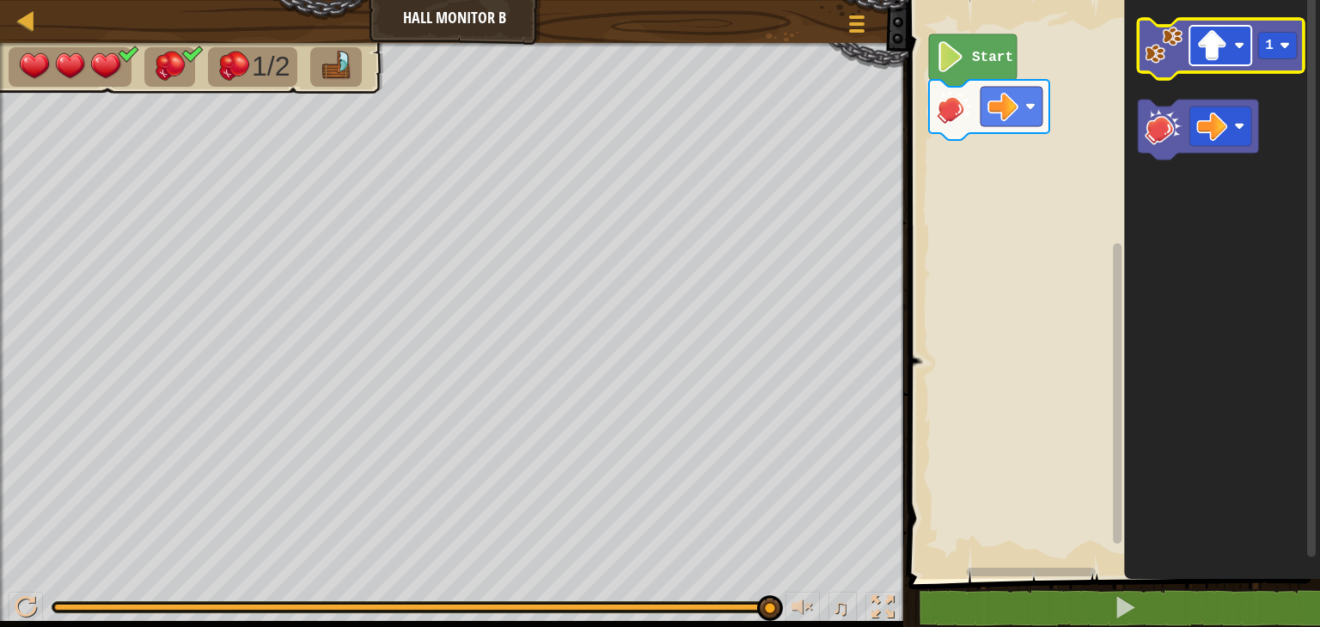
click at [1235, 45] on image "Blockly Workspace" at bounding box center [1239, 45] width 10 height 10
click at [1168, 48] on image "Blockly Workspace" at bounding box center [1163, 46] width 38 height 38
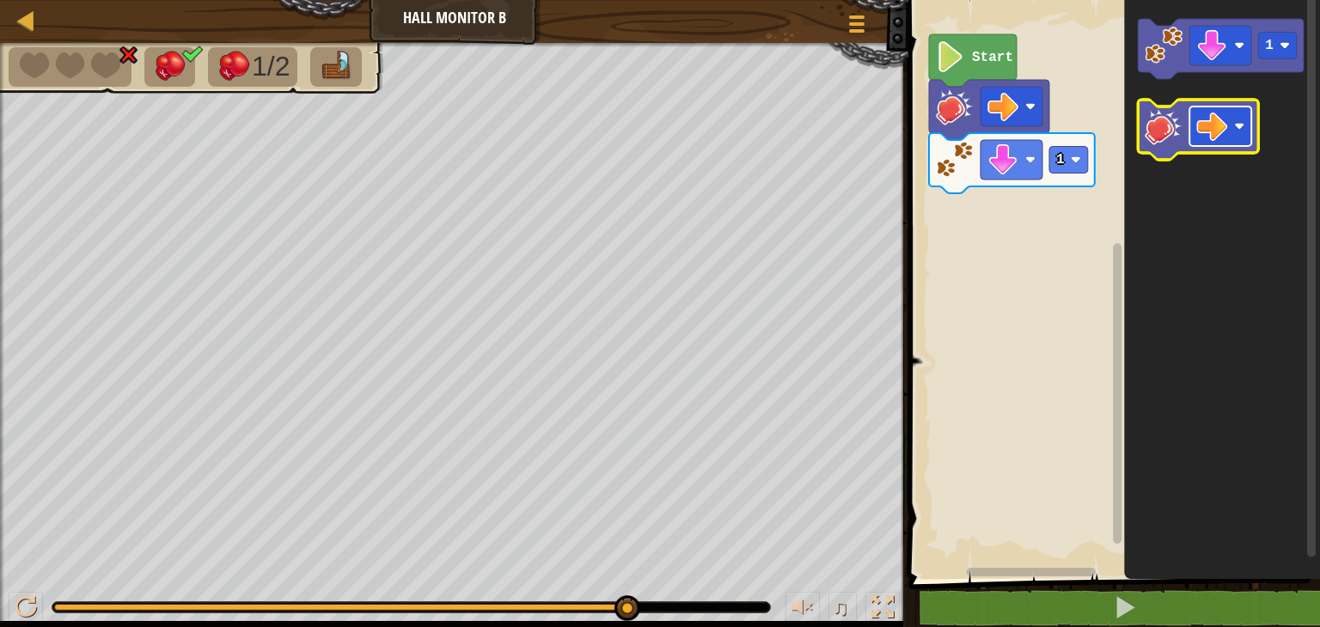
click at [1242, 116] on rect "Blockly Workspace" at bounding box center [1220, 127] width 62 height 40
click at [1255, 131] on icon "Blockly Workspace" at bounding box center [1197, 130] width 120 height 60
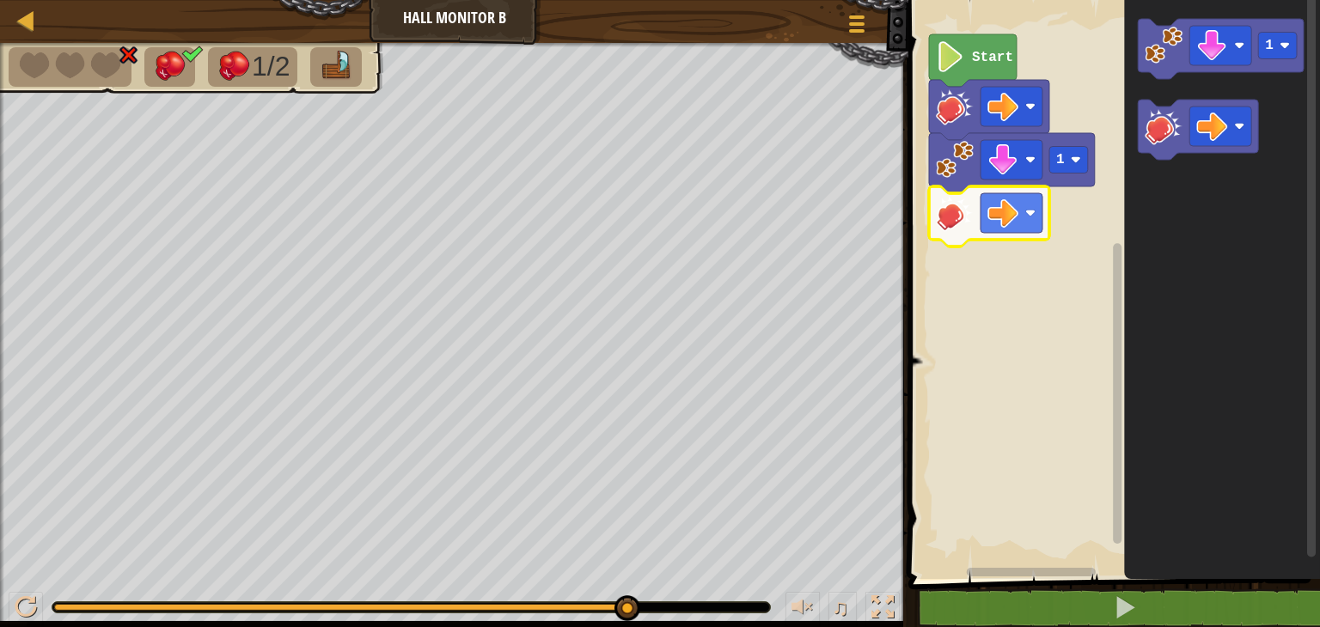
click at [964, 226] on image "Blockly Workspace" at bounding box center [955, 213] width 38 height 38
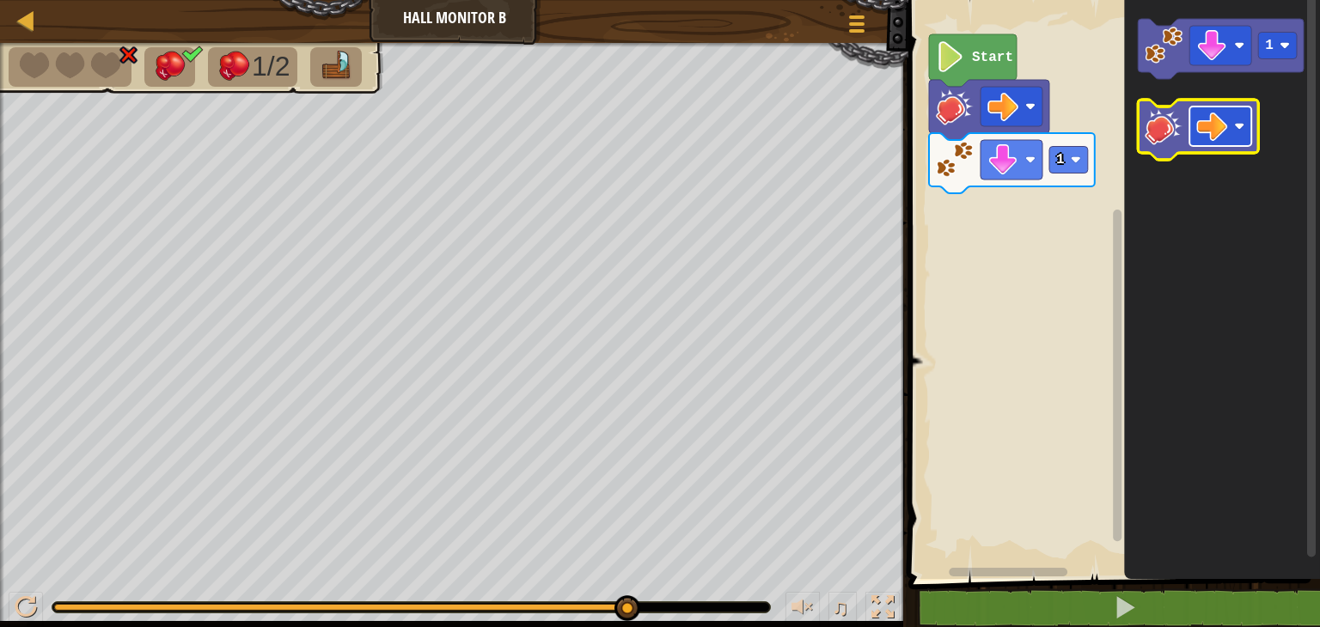
click at [1234, 116] on rect "Blockly Workspace" at bounding box center [1220, 127] width 62 height 40
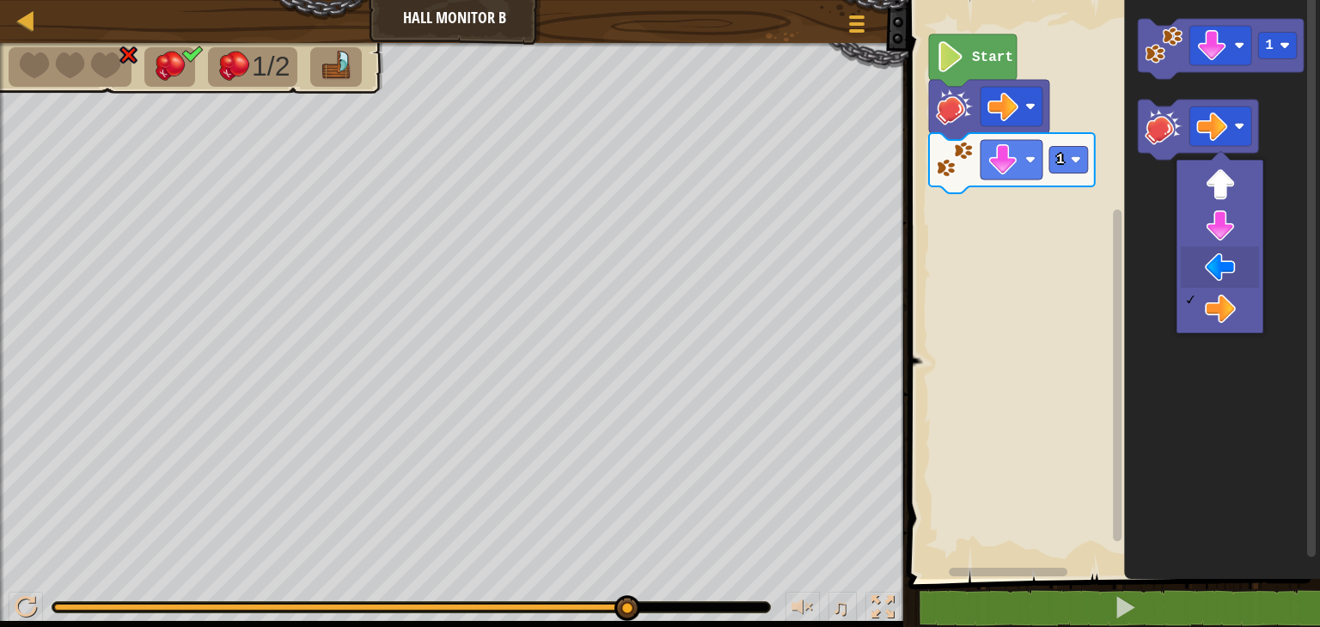
drag, startPoint x: 1242, startPoint y: 259, endPoint x: 1224, endPoint y: 259, distance: 18.0
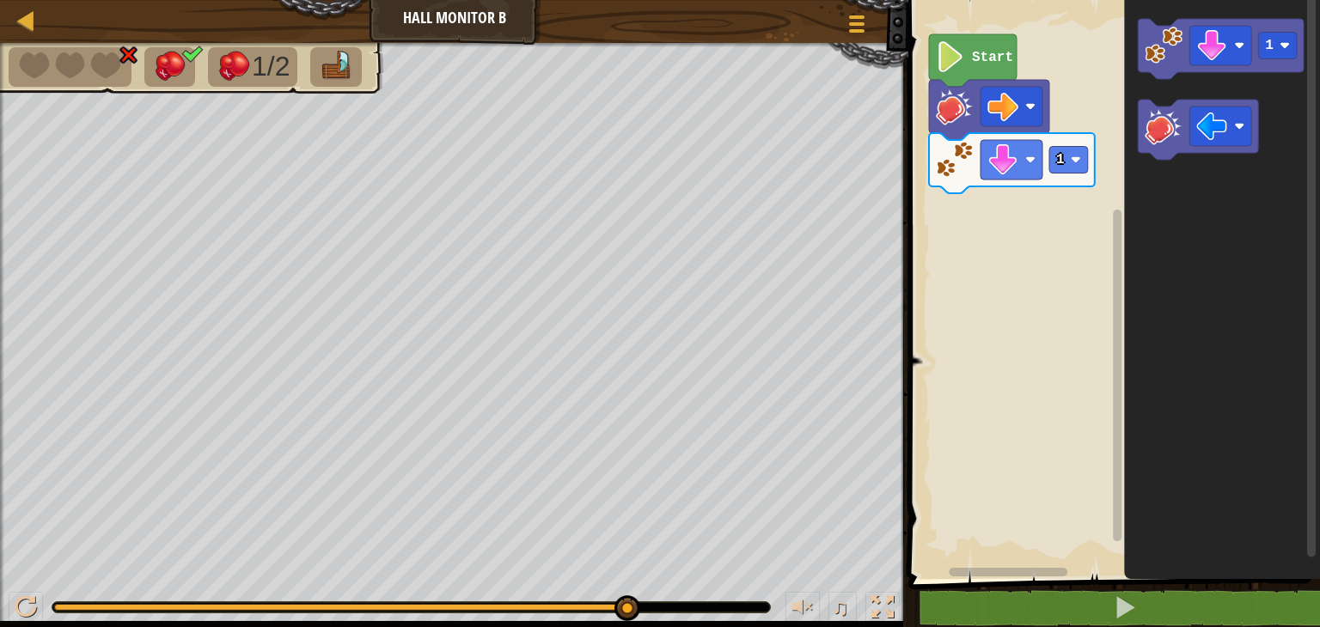
click at [1224, 259] on icon "Blockly Workspace" at bounding box center [1222, 285] width 196 height 588
click at [1160, 126] on image "Blockly Workspace" at bounding box center [1163, 126] width 38 height 38
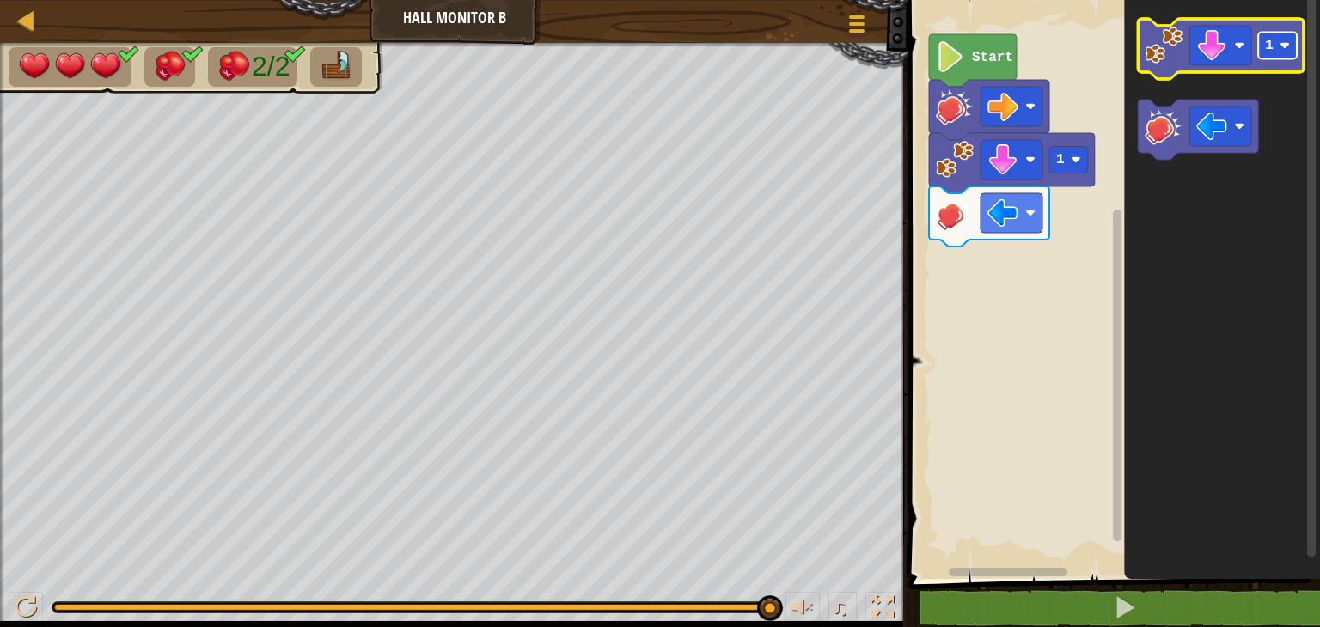
click at [1290, 43] on rect "Blockly Workspace" at bounding box center [1277, 46] width 39 height 27
click at [1161, 51] on image "Blockly Workspace" at bounding box center [1163, 46] width 38 height 38
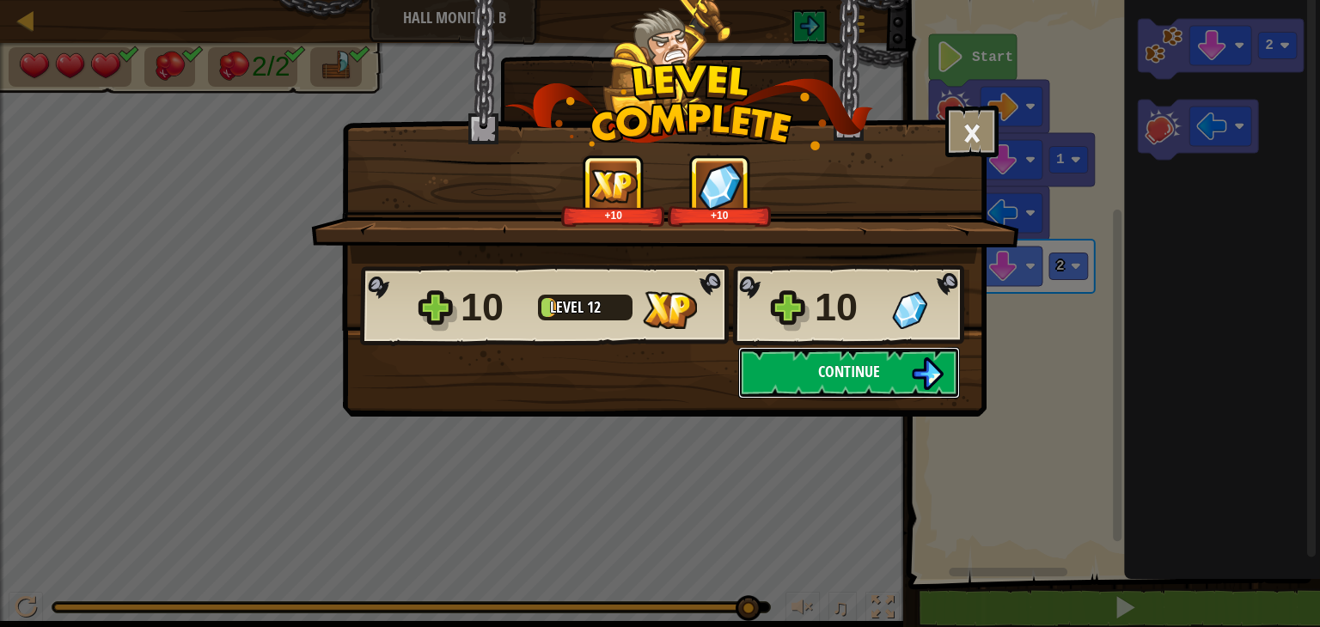
click at [894, 370] on button "Continue" at bounding box center [849, 373] width 222 height 52
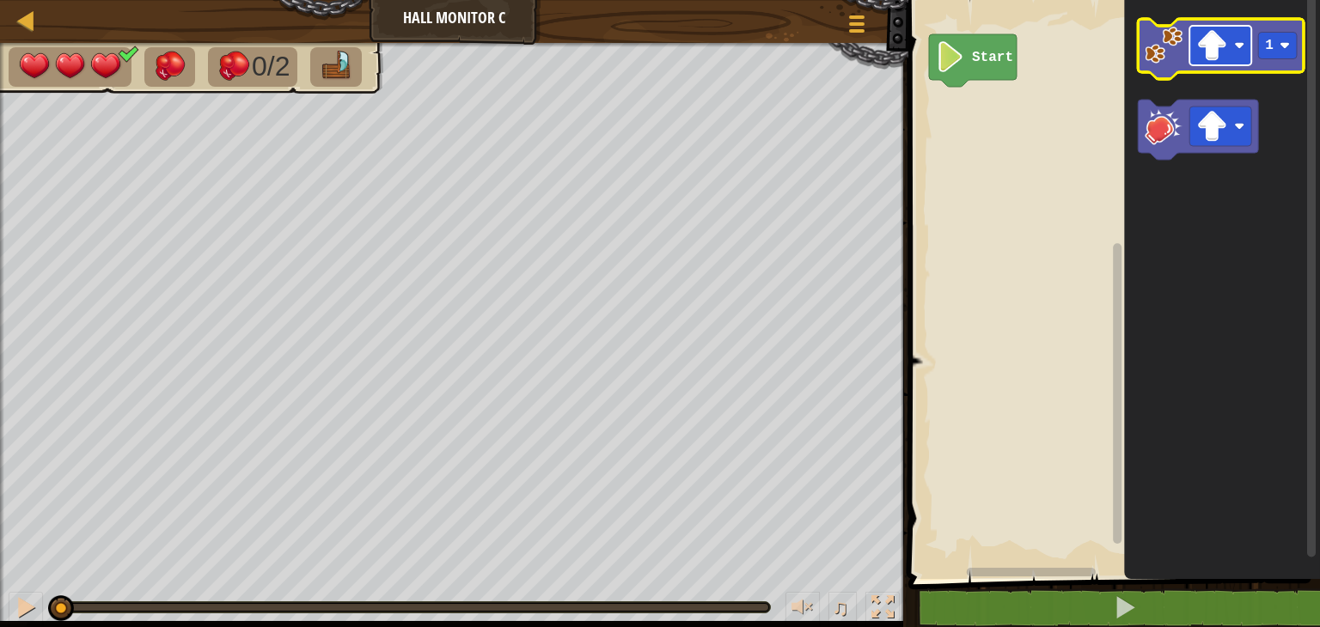
click at [1237, 44] on image "Blockly Workspace" at bounding box center [1239, 45] width 10 height 10
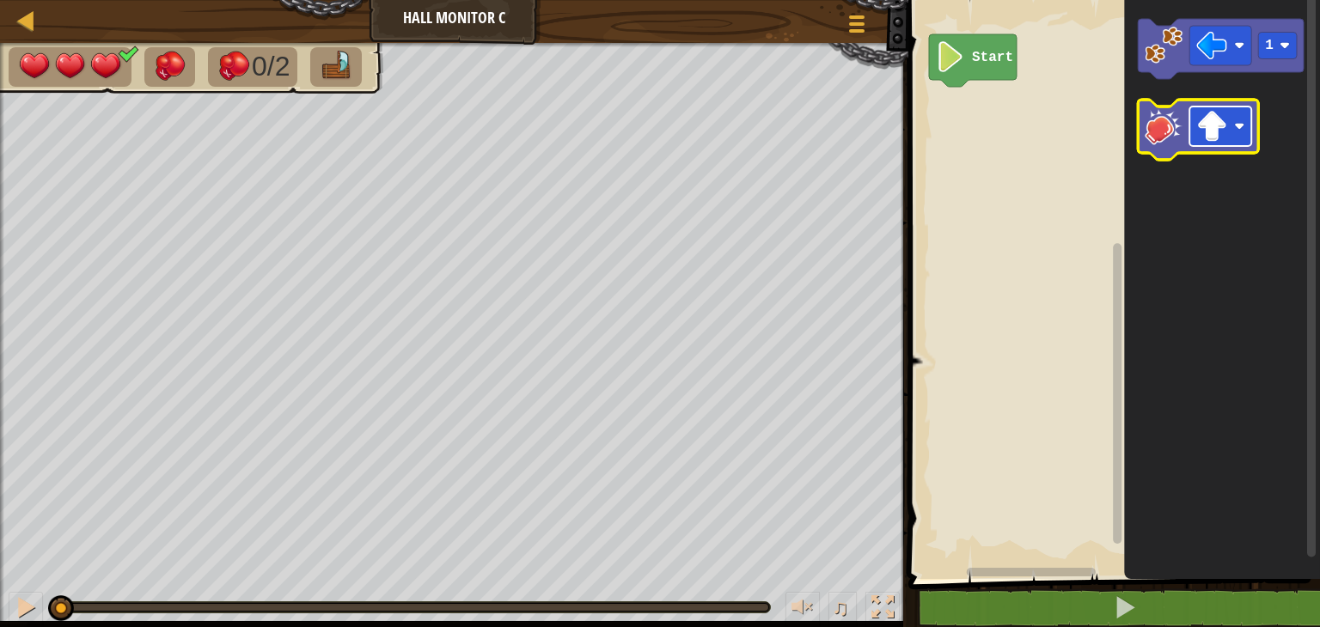
click at [1244, 117] on rect "Blockly Workspace" at bounding box center [1220, 127] width 62 height 40
click at [1155, 114] on image "Blockly Workspace" at bounding box center [1163, 126] width 38 height 38
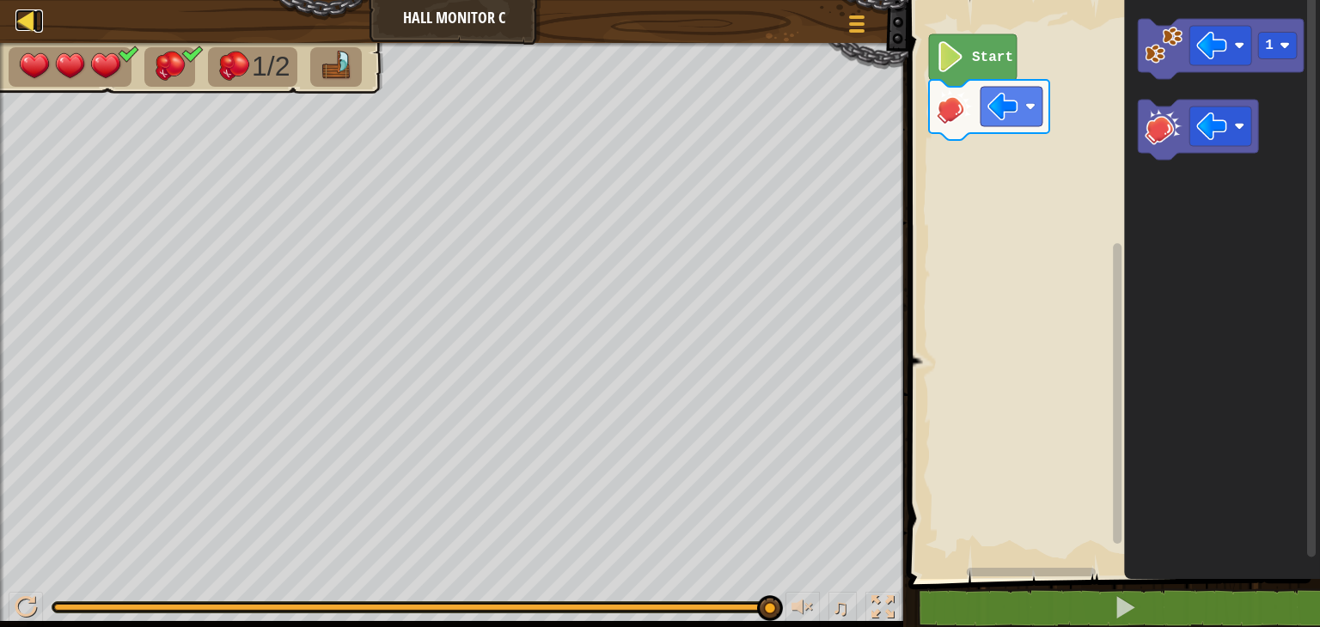
click at [27, 25] on div at bounding box center [25, 19] width 21 height 21
